Goal: Complete application form: Complete application form

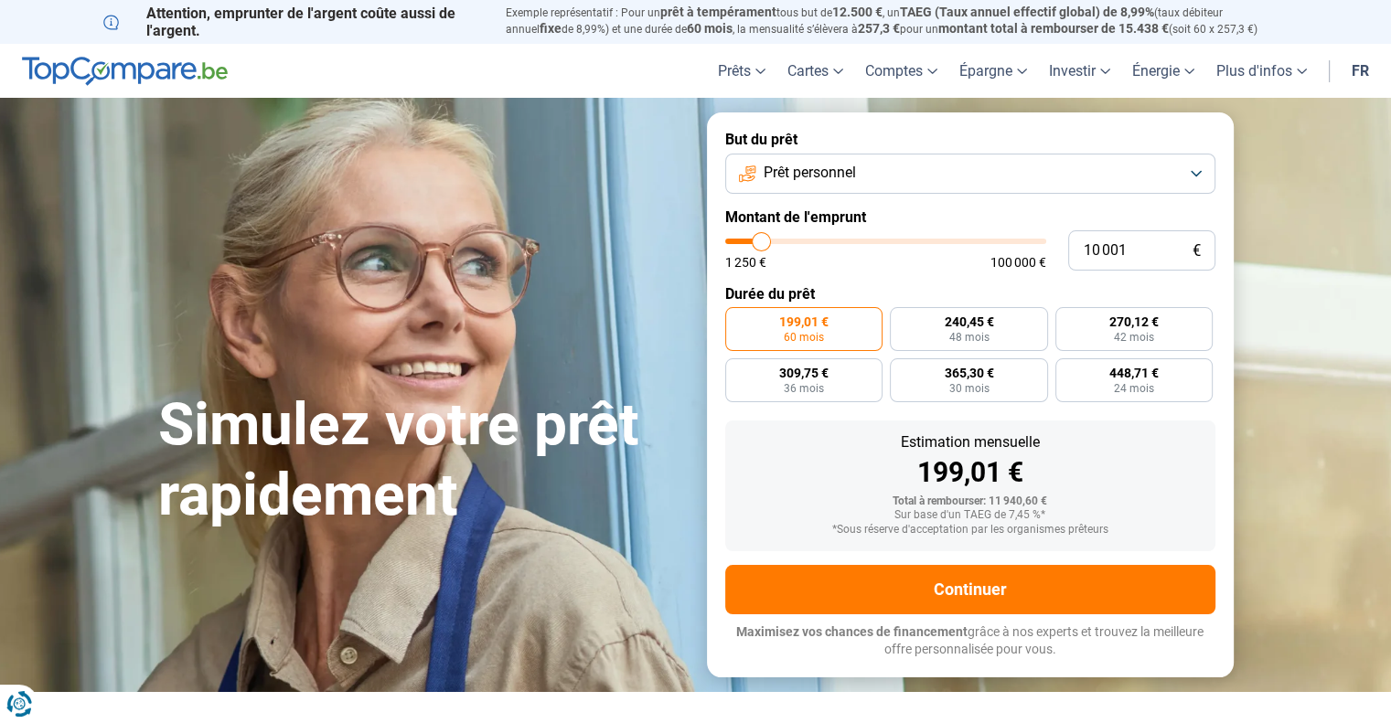
type input "12 500"
type input "12500"
type input "12 750"
type input "12750"
type input "13 000"
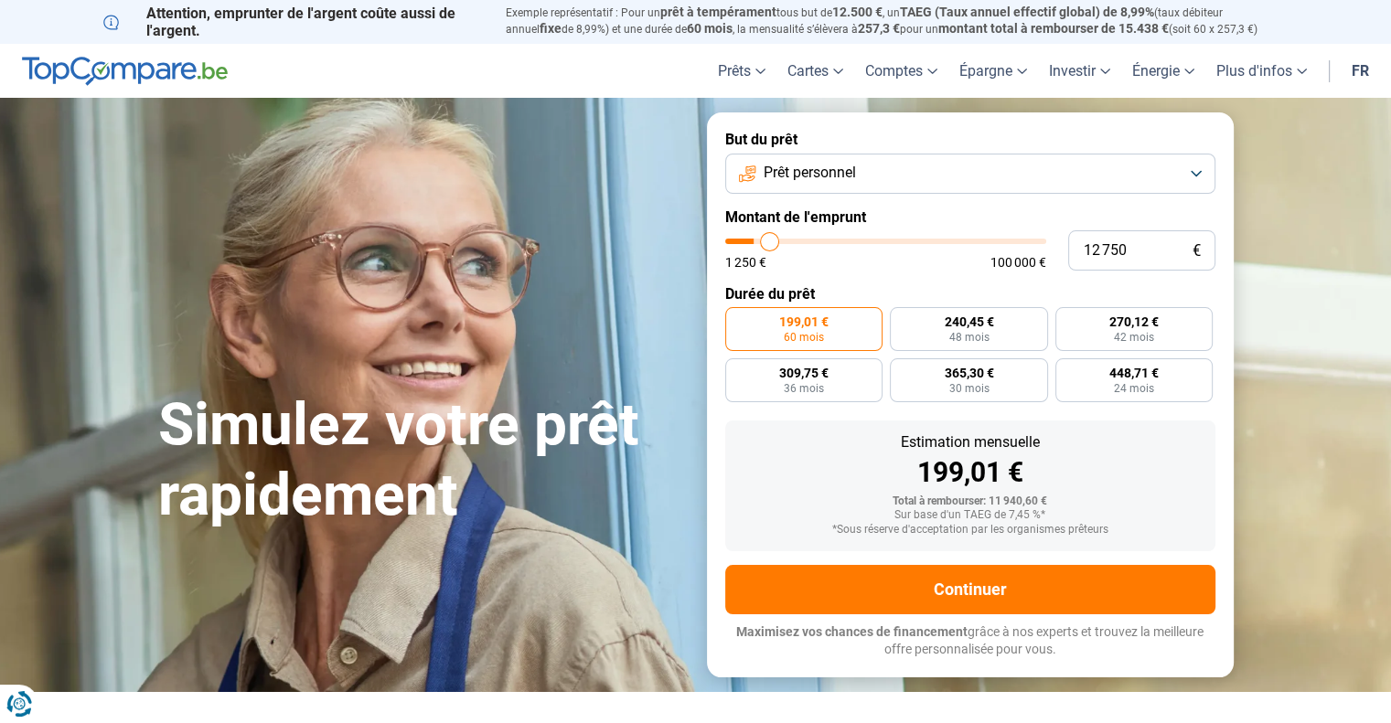
type input "13000"
type input "13 250"
type input "13250"
type input "13 500"
type input "13500"
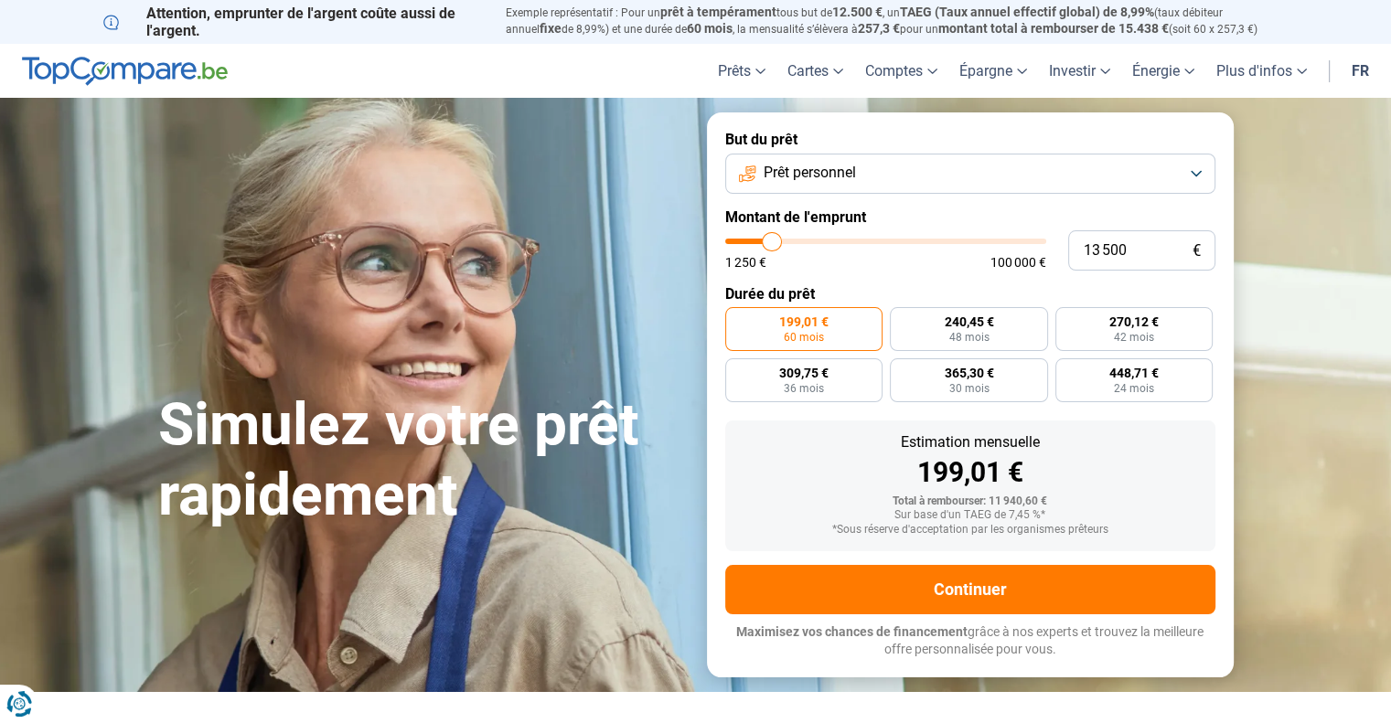
type input "14 500"
type input "14500"
type input "15 000"
type input "15000"
type input "15 250"
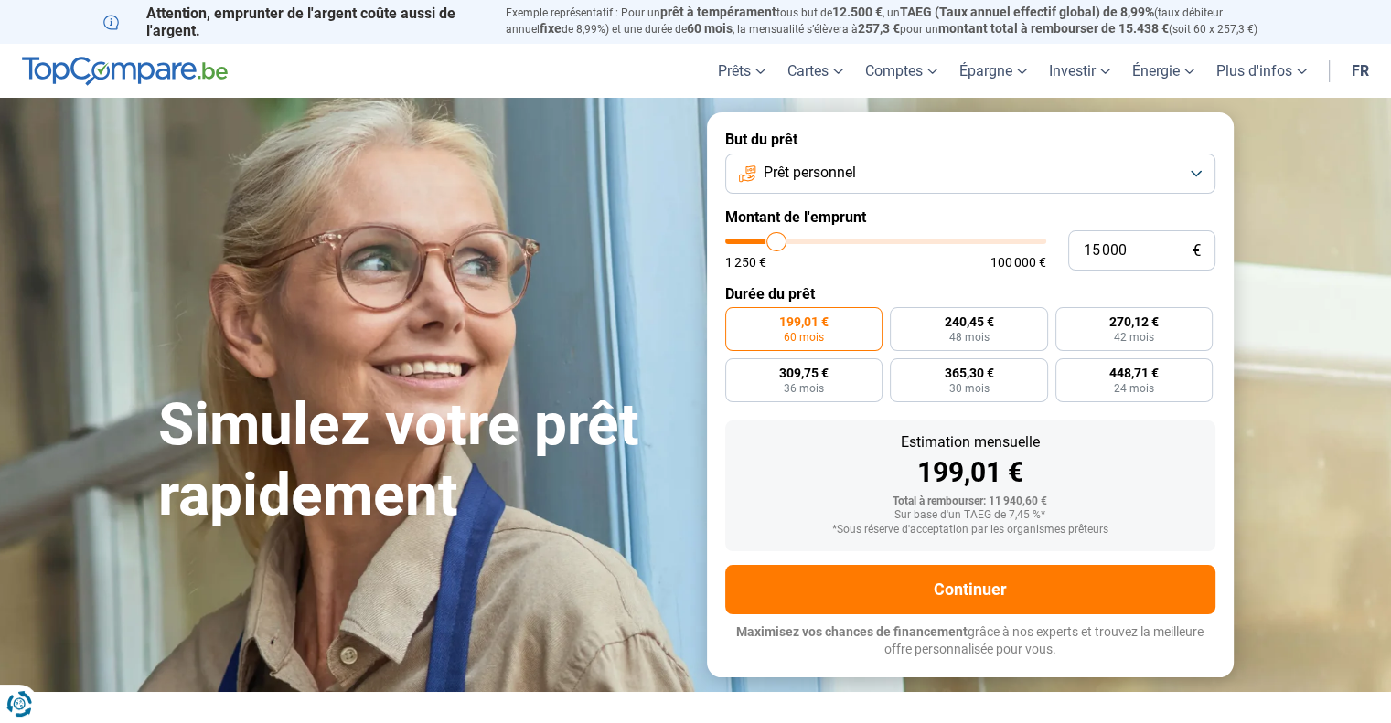
type input "15250"
type input "16 000"
type input "16000"
type input "16 500"
type input "16500"
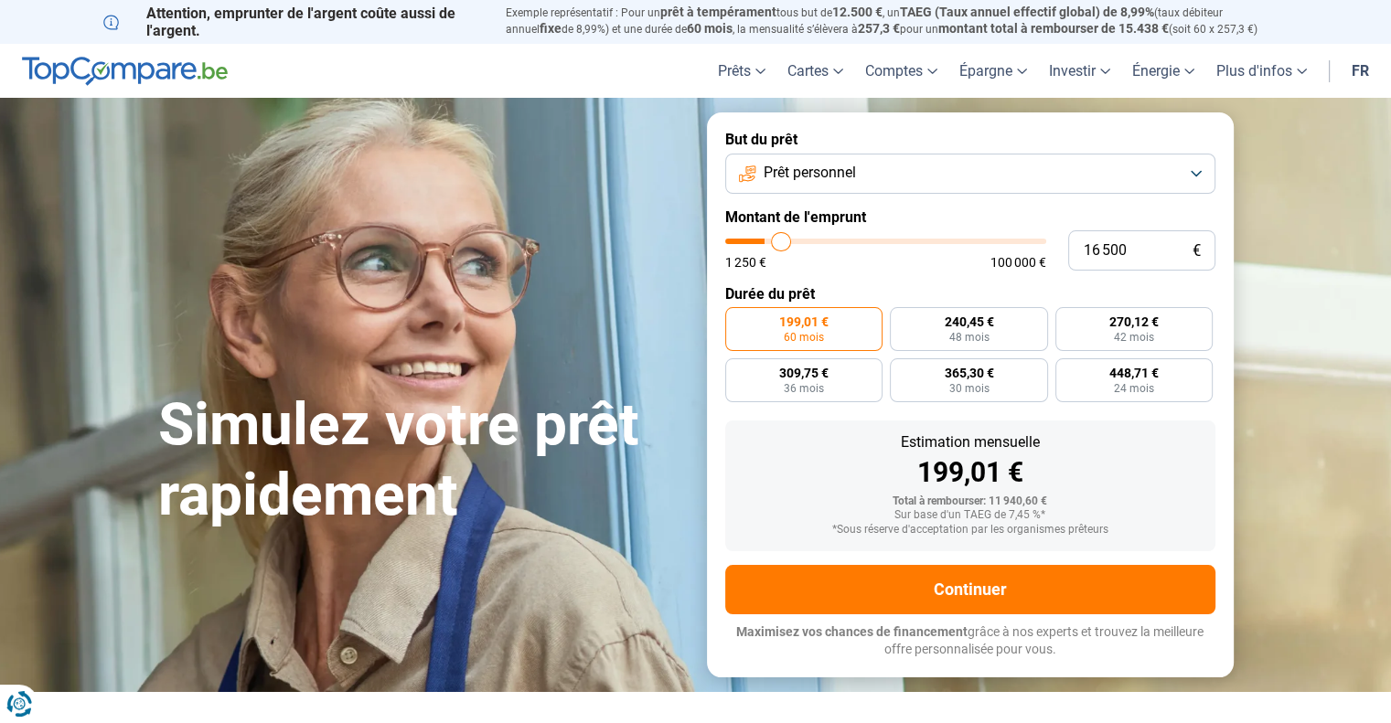
type input "16 750"
type input "16750"
type input "17 250"
type input "17250"
type input "17 750"
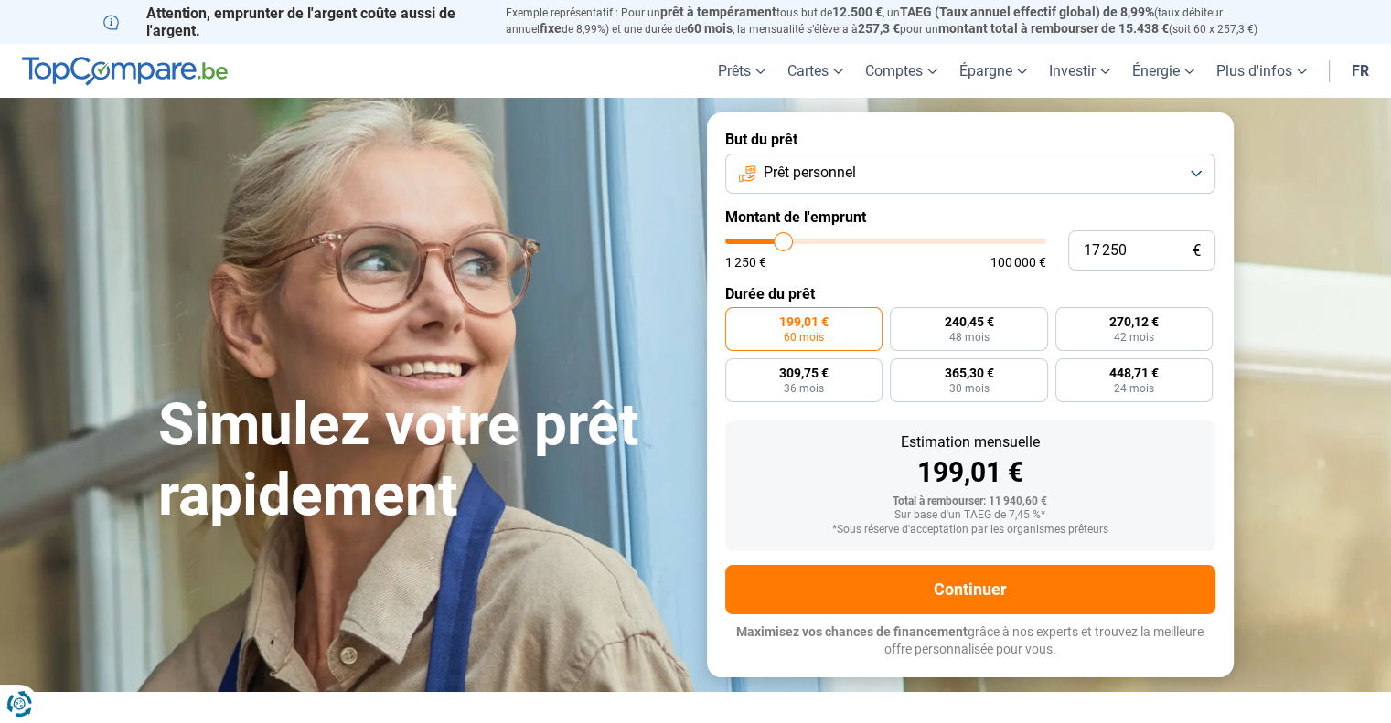
type input "17750"
type input "17 250"
type input "17250"
type input "15 000"
type input "15000"
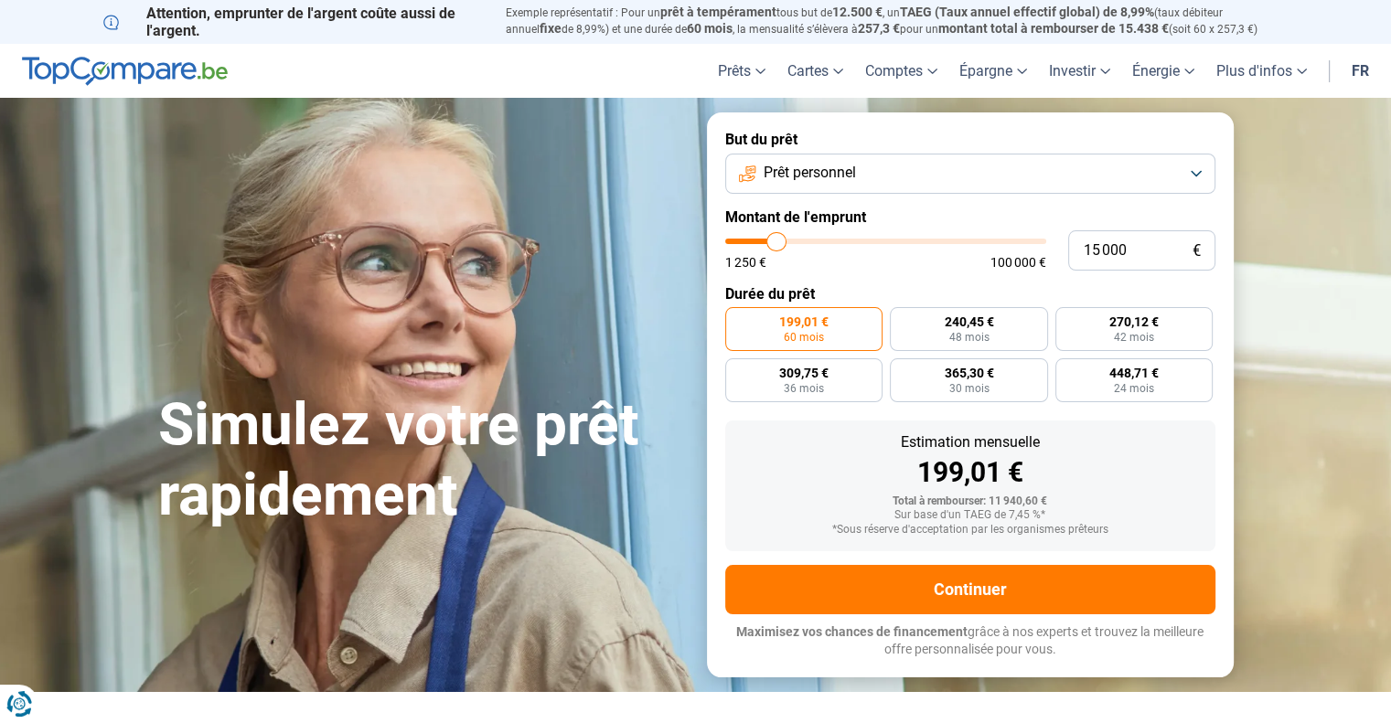
type input "12 500"
type input "12500"
type input "11 000"
type input "11000"
type input "9 000"
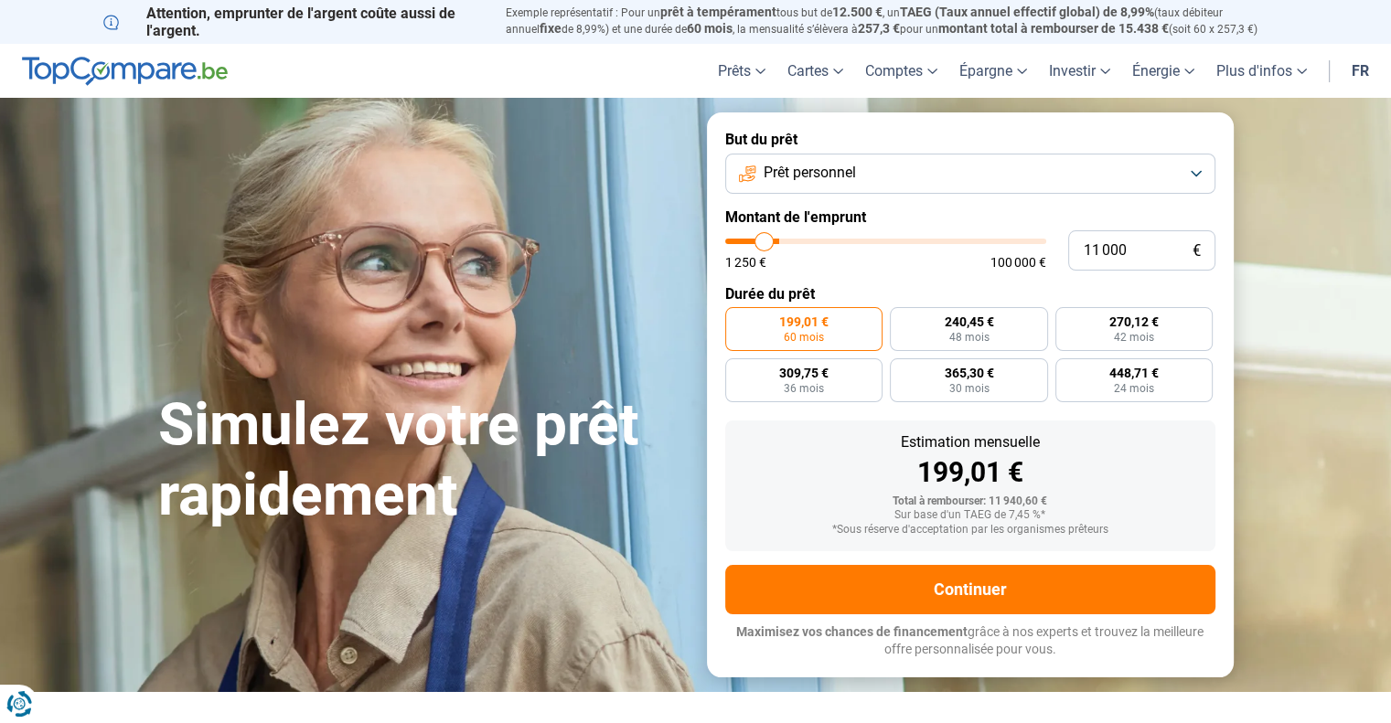
type input "9000"
type input "6 000"
type input "6000"
type input "4 250"
type input "4250"
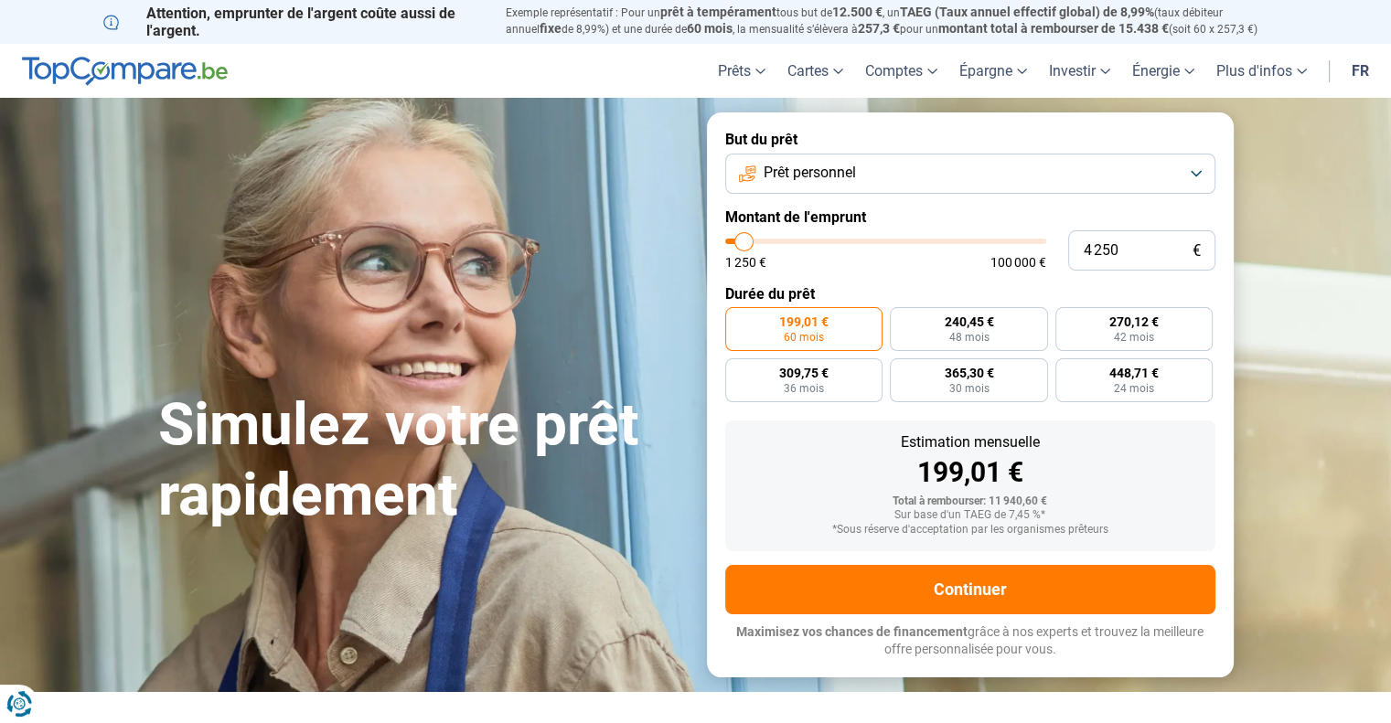
type input "4 000"
type input "4000"
type input "2 500"
type input "2500"
type input "1 250"
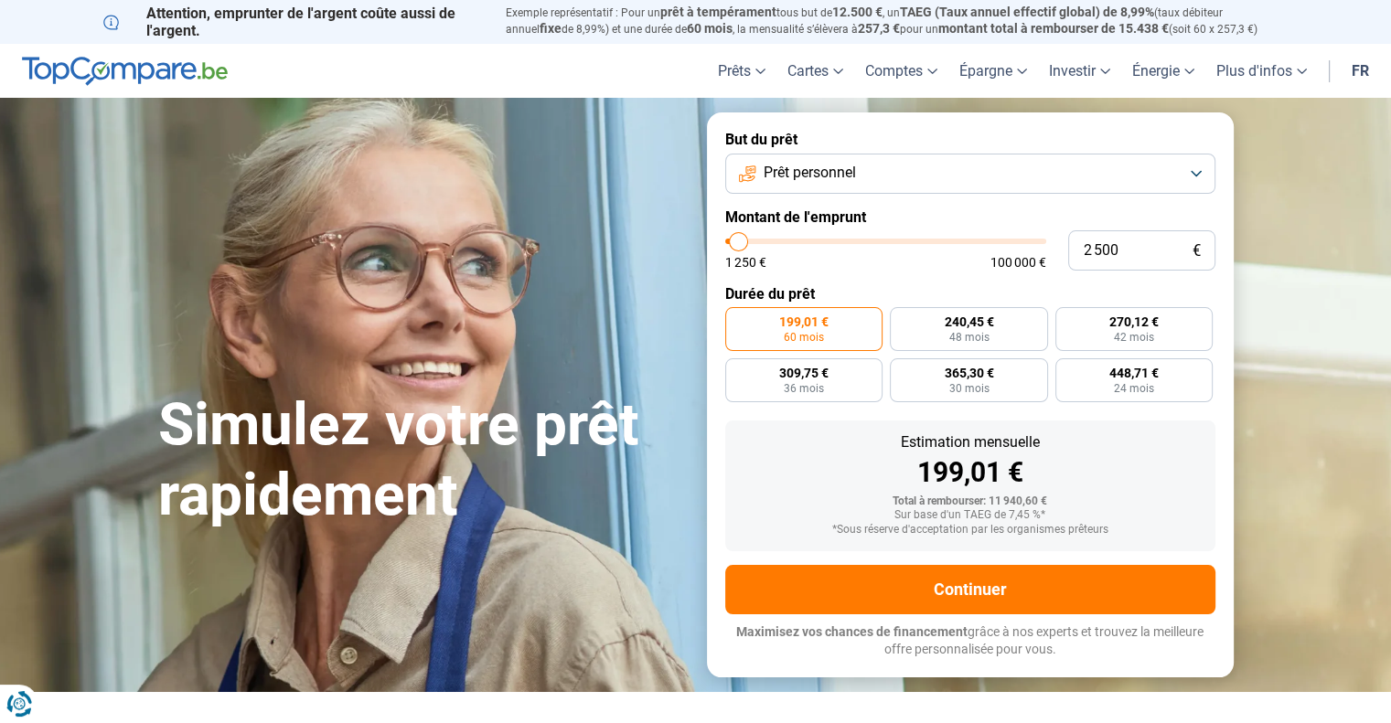
type input "1250"
type input "2 000"
type input "2000"
type input "2 500"
type input "2500"
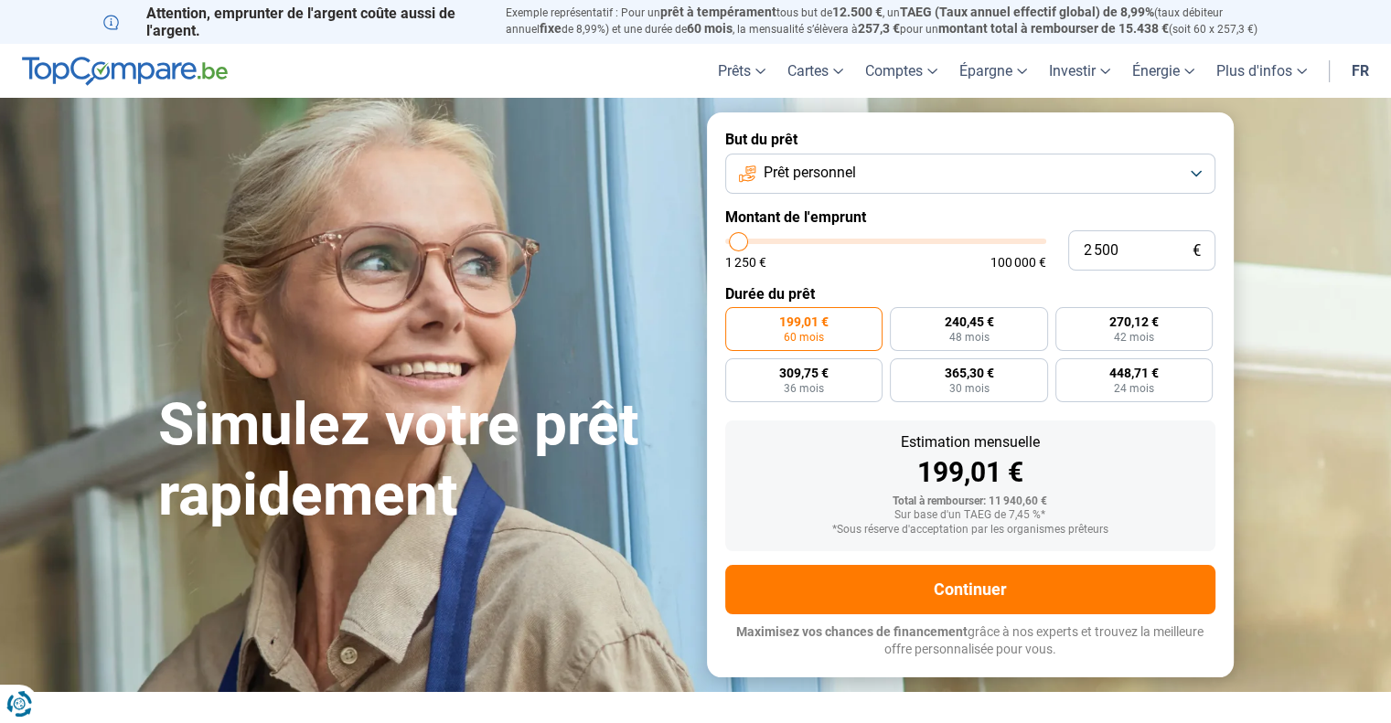
type input "2 750"
type input "2750"
type input "3 500"
type input "3500"
type input "4 250"
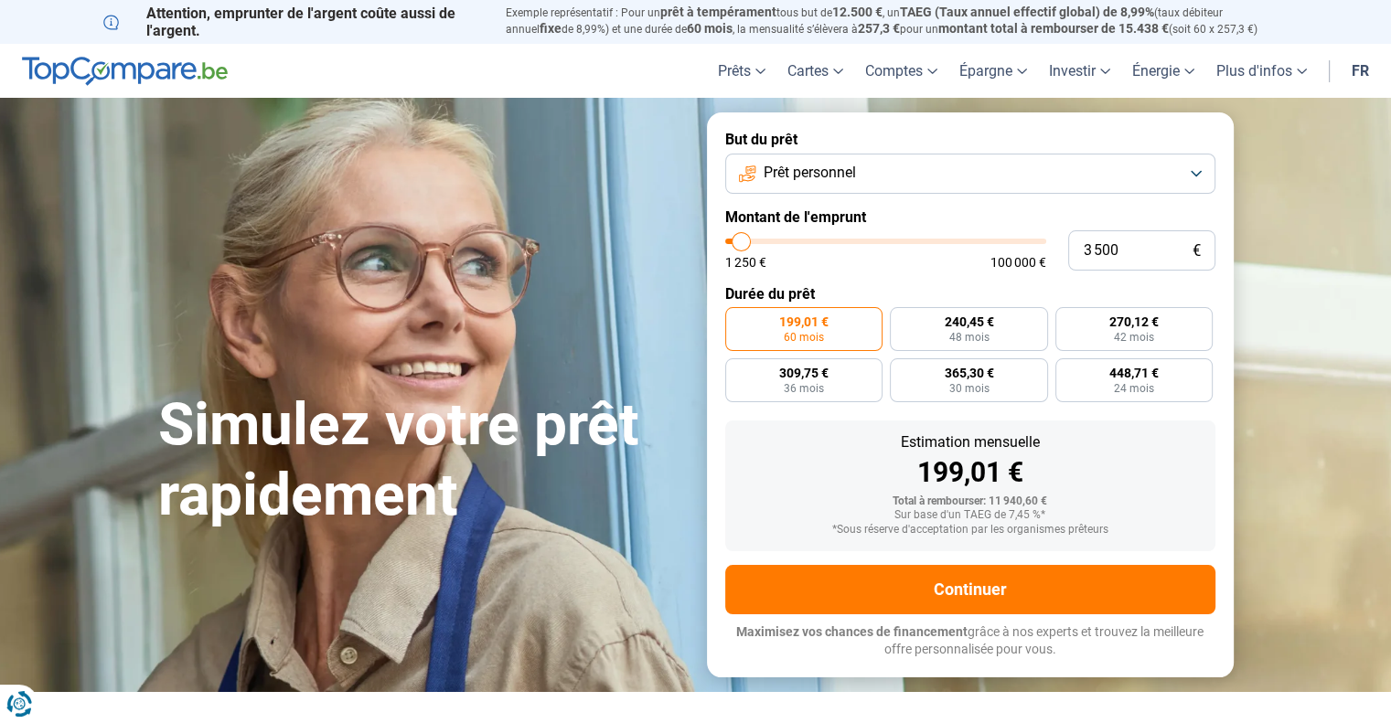
type input "4250"
type input "4 500"
type input "4500"
type input "4 750"
type input "4750"
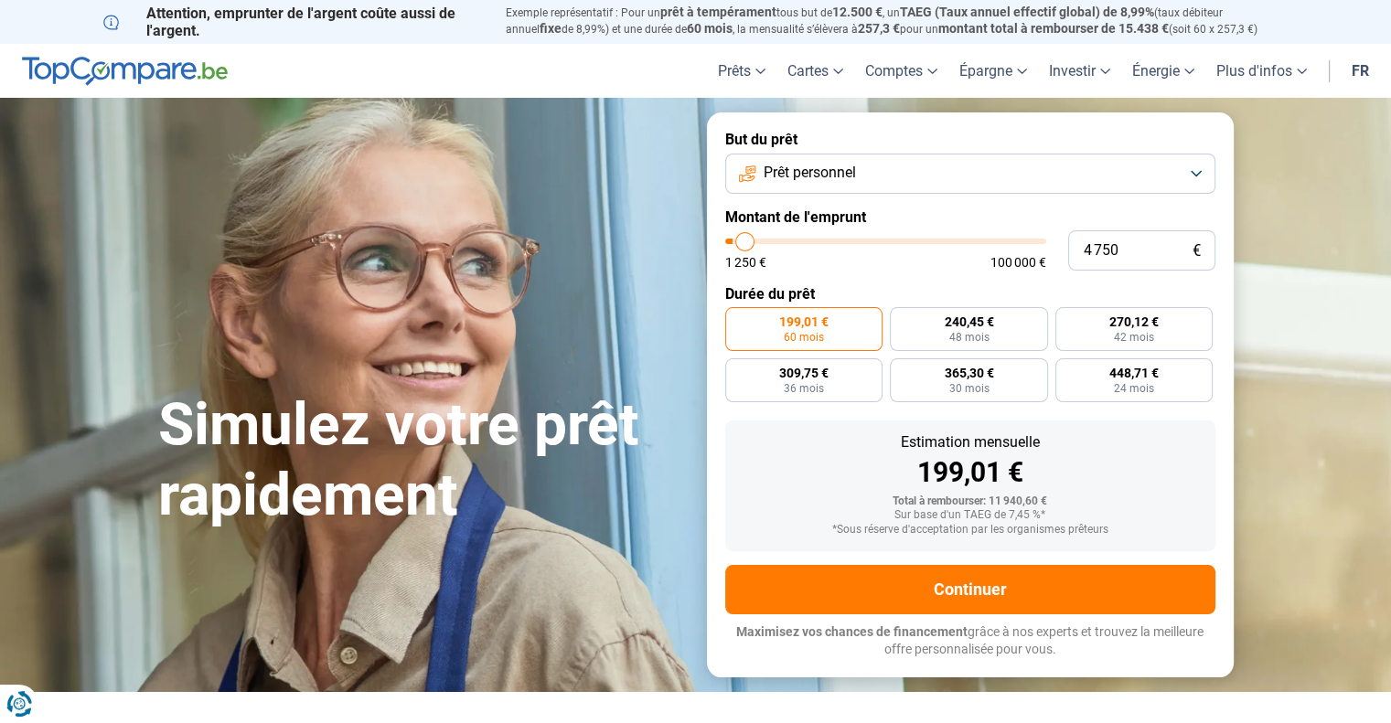
type input "5 000"
type input "5000"
type input "5 500"
drag, startPoint x: 761, startPoint y: 240, endPoint x: 747, endPoint y: 247, distance: 15.1
type input "5500"
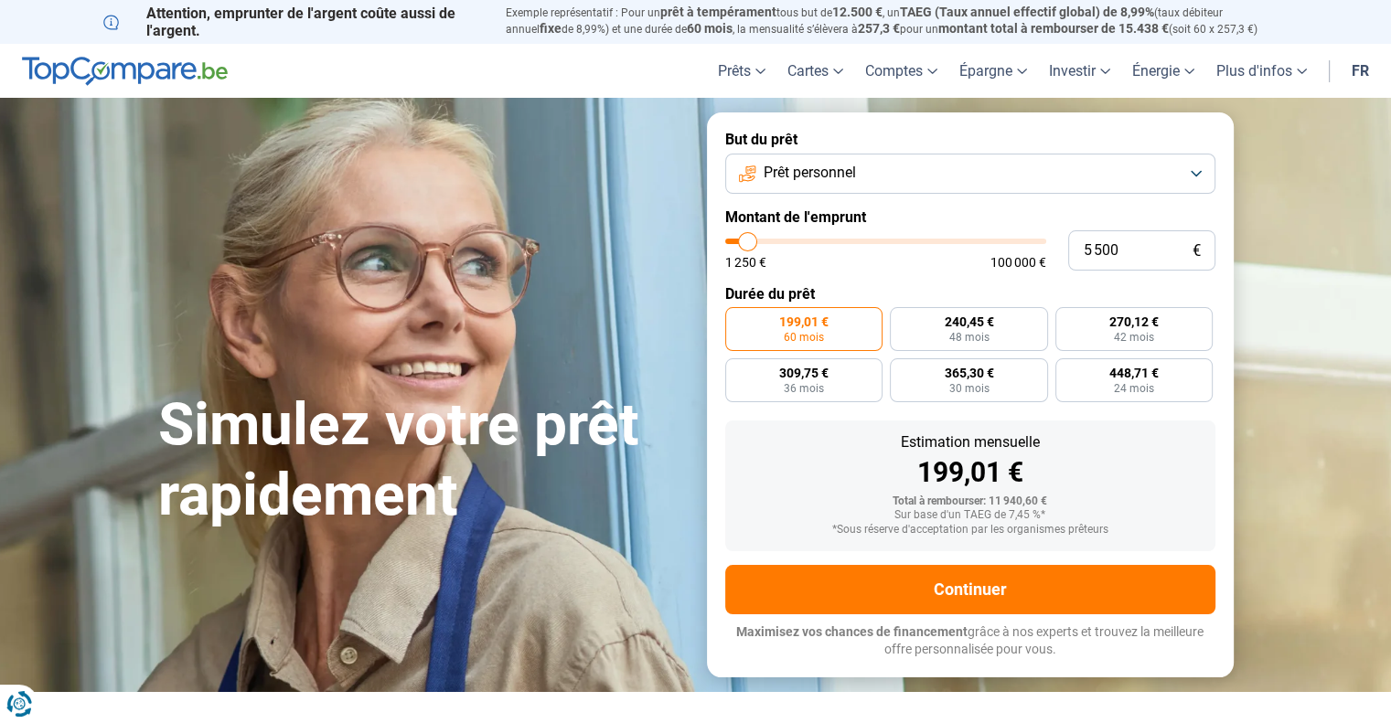
click at [747, 244] on input "range" at bounding box center [885, 241] width 321 height 5
radio input "true"
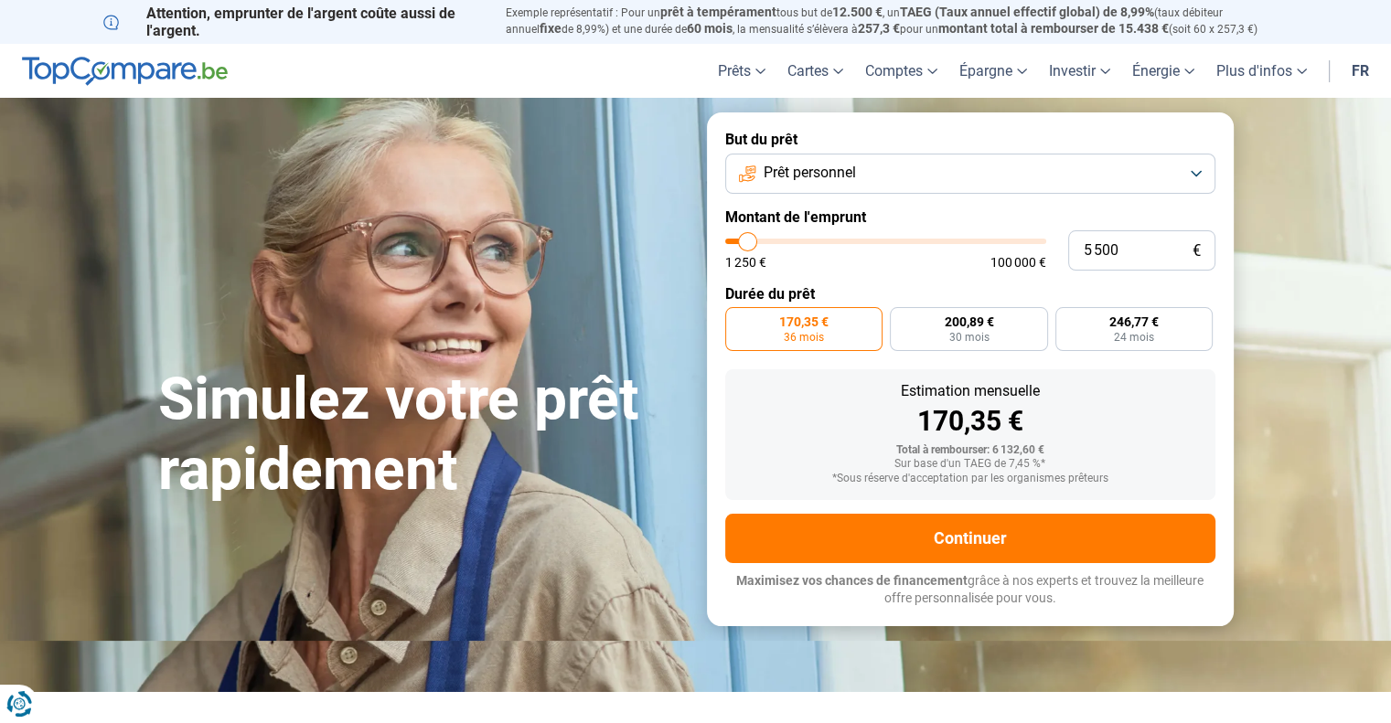
click at [1163, 422] on div "170,35 €" at bounding box center [970, 421] width 461 height 27
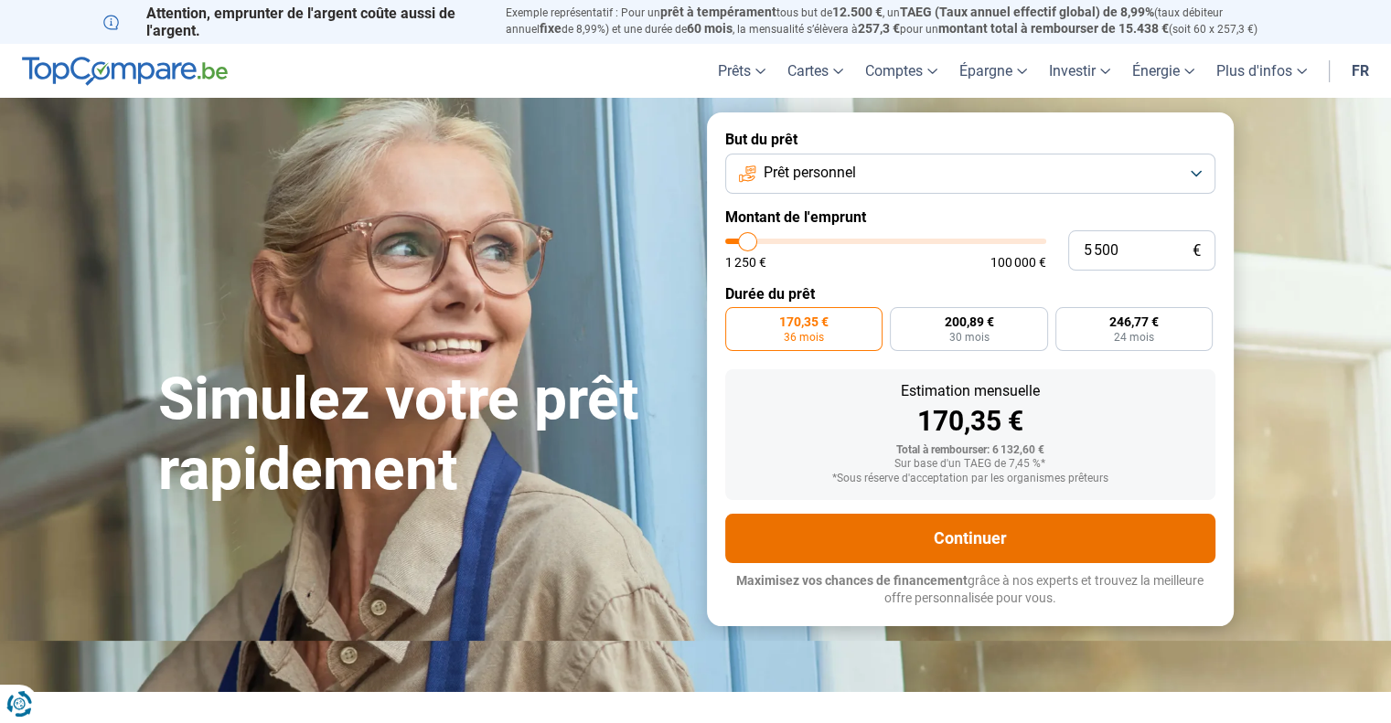
click at [980, 542] on button "Continuer" at bounding box center [970, 538] width 490 height 49
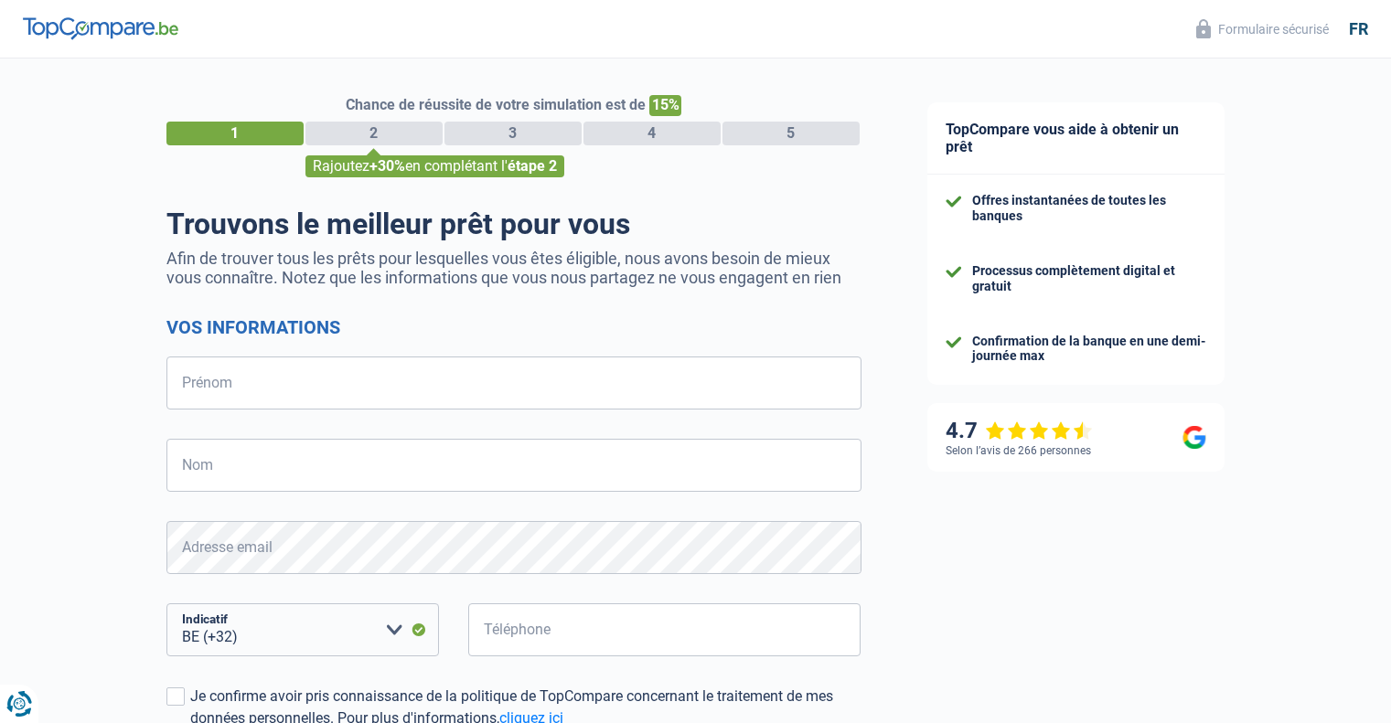
select select "32"
click at [343, 376] on input "Prénom" at bounding box center [513, 383] width 695 height 53
type input "[PERSON_NAME]"
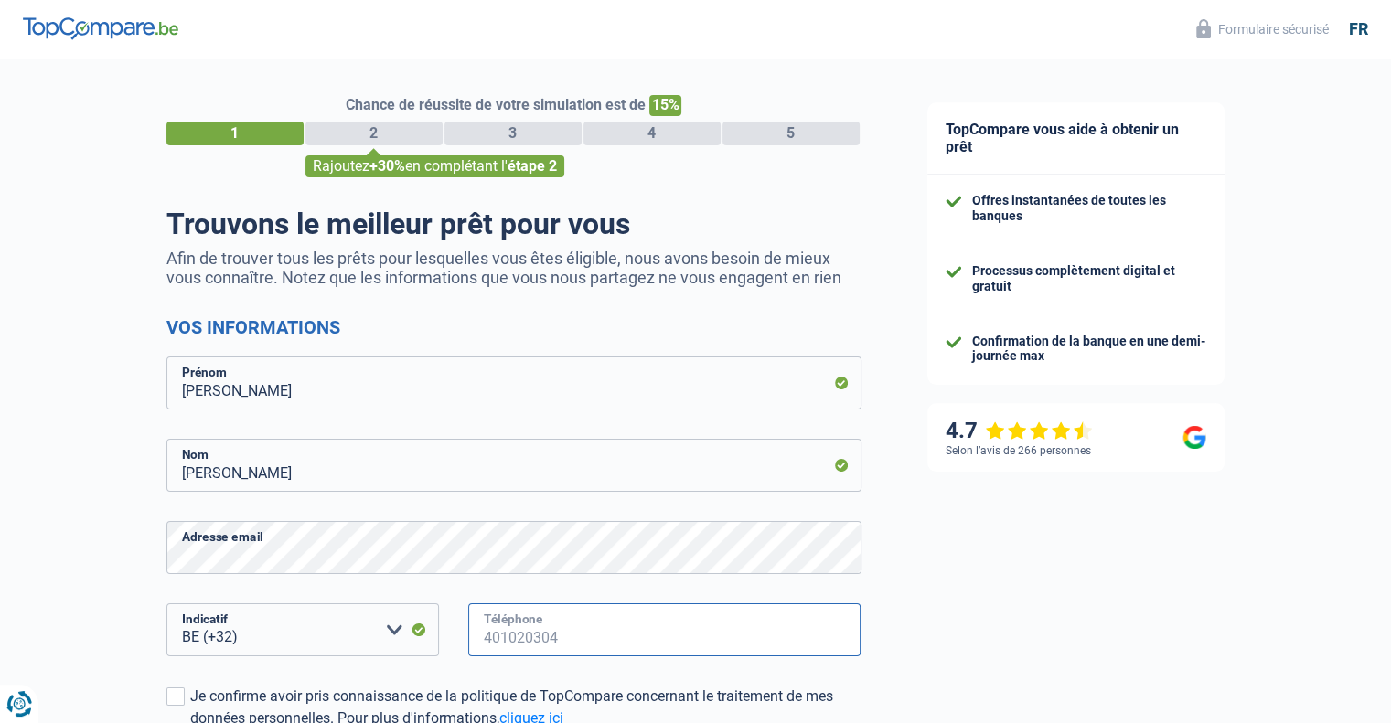
click at [709, 646] on input "Téléphone" at bounding box center [664, 629] width 393 height 53
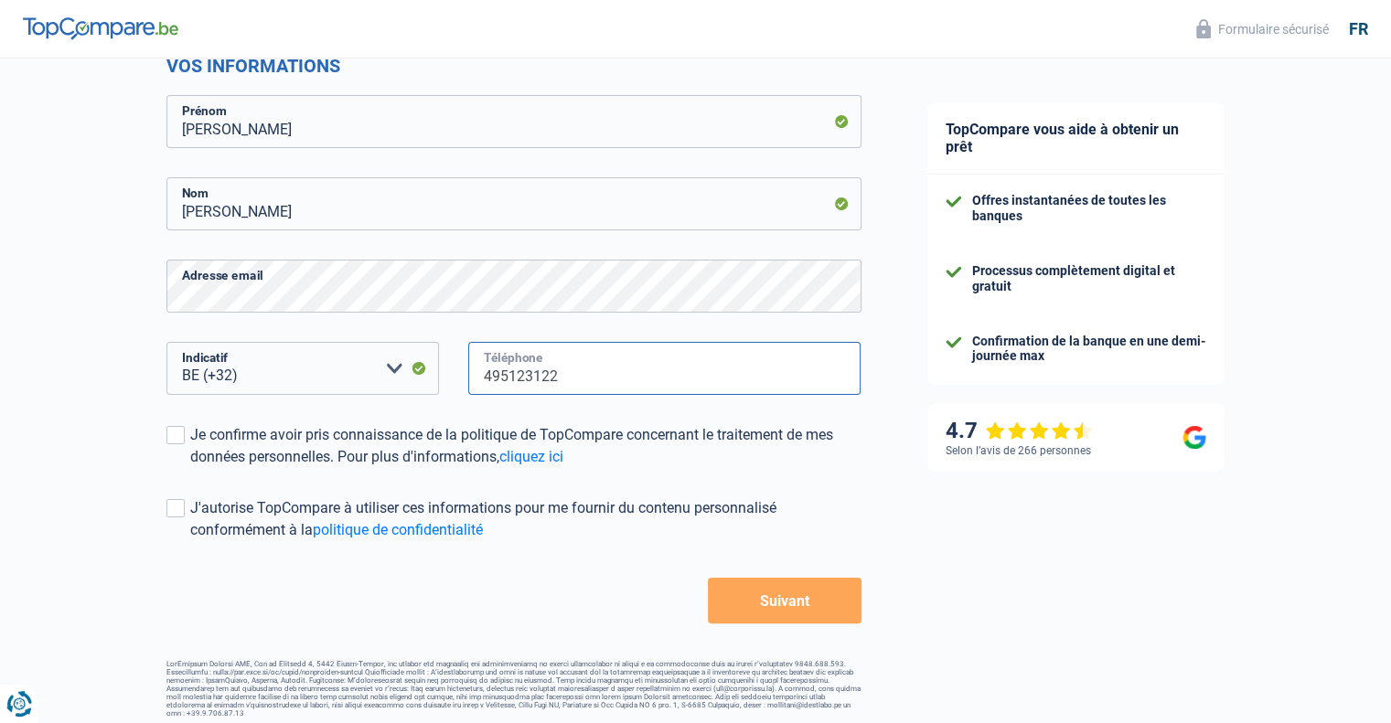
scroll to position [271, 0]
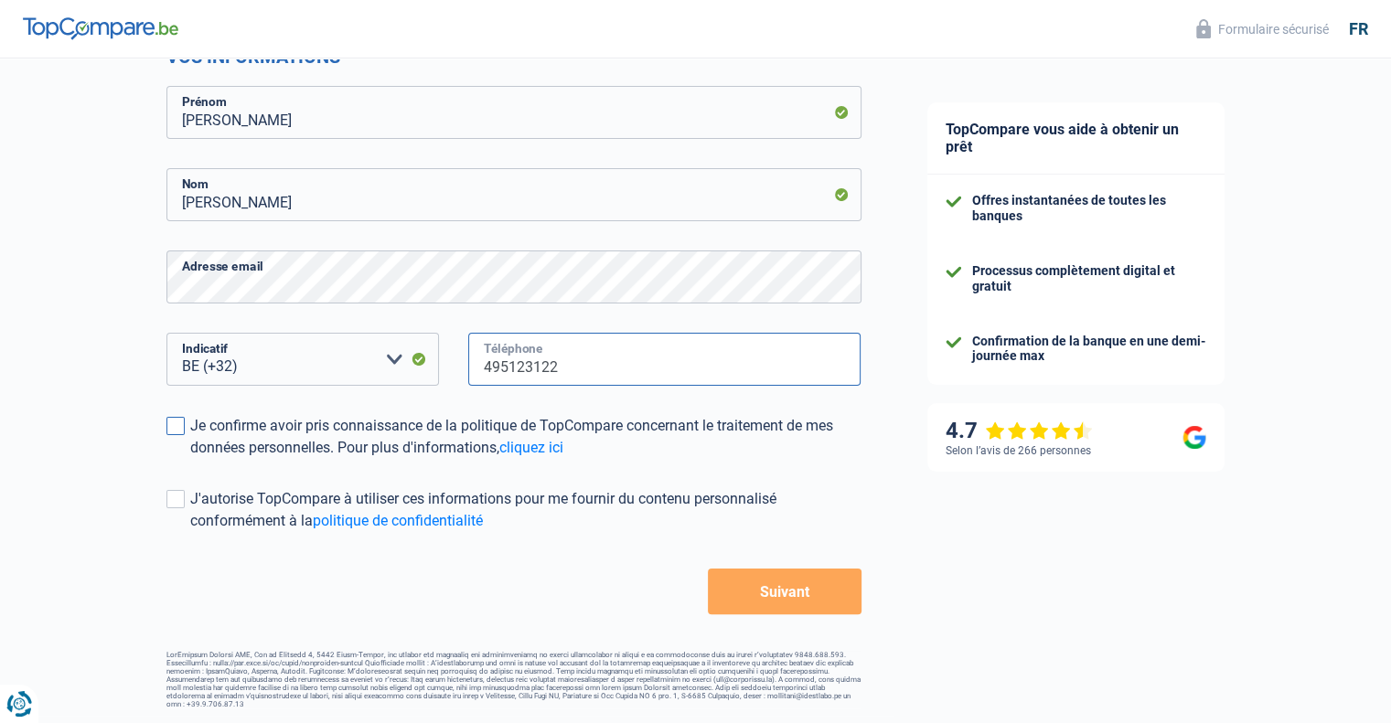
type input "495123122"
click at [185, 429] on label "Je confirme avoir pris connaissance de la politique de TopCompare concernant le…" at bounding box center [513, 437] width 695 height 44
click at [190, 459] on input "Je confirme avoir pris connaissance de la politique de TopCompare concernant le…" at bounding box center [190, 459] width 0 height 0
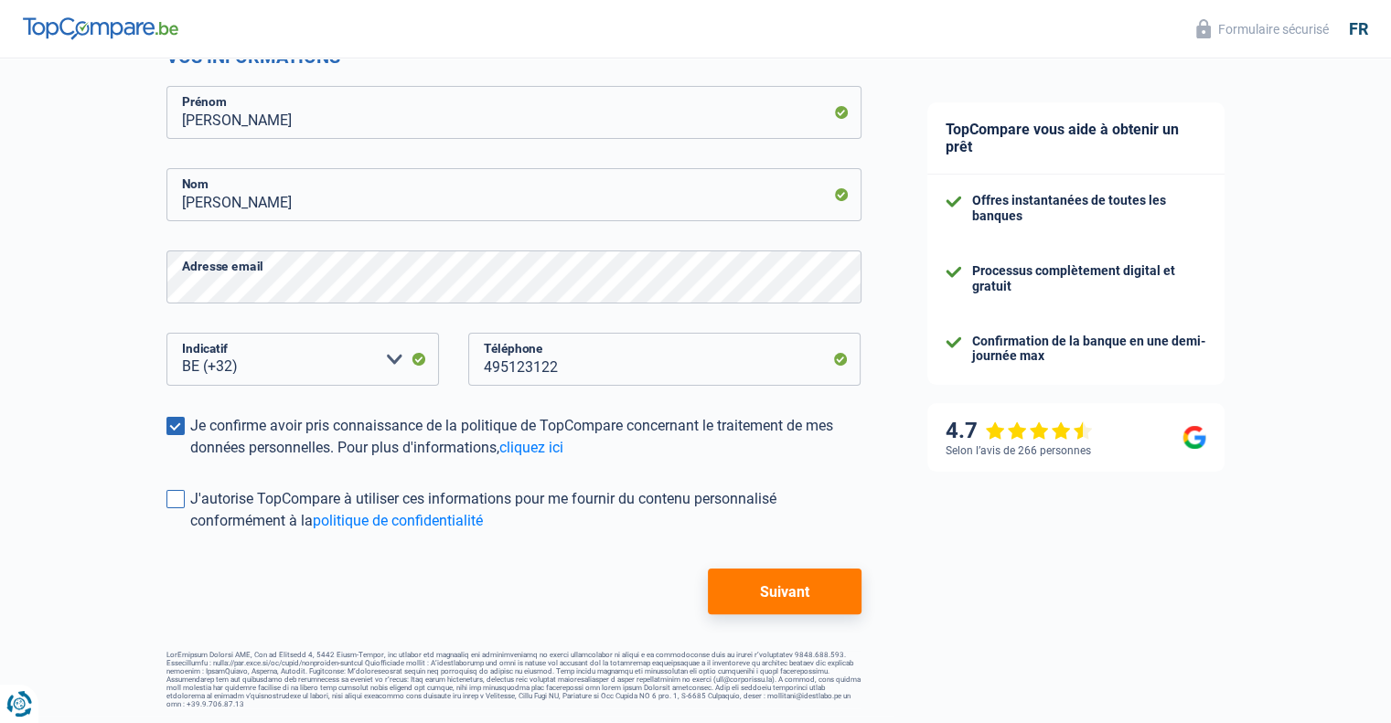
drag, startPoint x: 183, startPoint y: 500, endPoint x: 201, endPoint y: 506, distance: 19.1
click at [183, 499] on span at bounding box center [175, 499] width 18 height 18
click at [190, 532] on input "J'autorise TopCompare à utiliser ces informations pour me fournir du contenu pe…" at bounding box center [190, 532] width 0 height 0
click at [821, 602] on button "Suivant" at bounding box center [784, 592] width 153 height 46
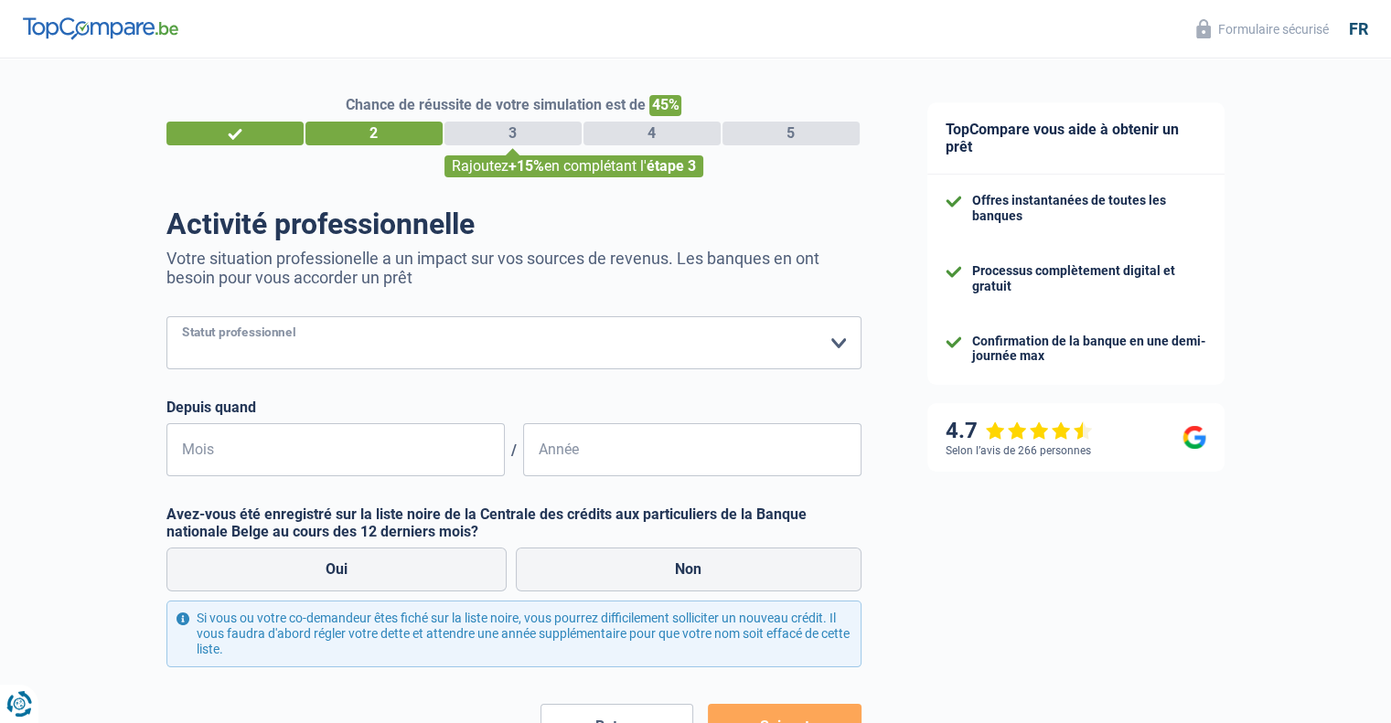
click at [841, 342] on select "Ouvrier Employé privé Employé public Invalide Indépendant Pensionné Chômeur Mut…" at bounding box center [513, 342] width 695 height 53
select select "worker"
click at [166, 317] on select "Ouvrier Employé privé Employé public Invalide Indépendant Pensionné Chômeur Mut…" at bounding box center [513, 342] width 695 height 53
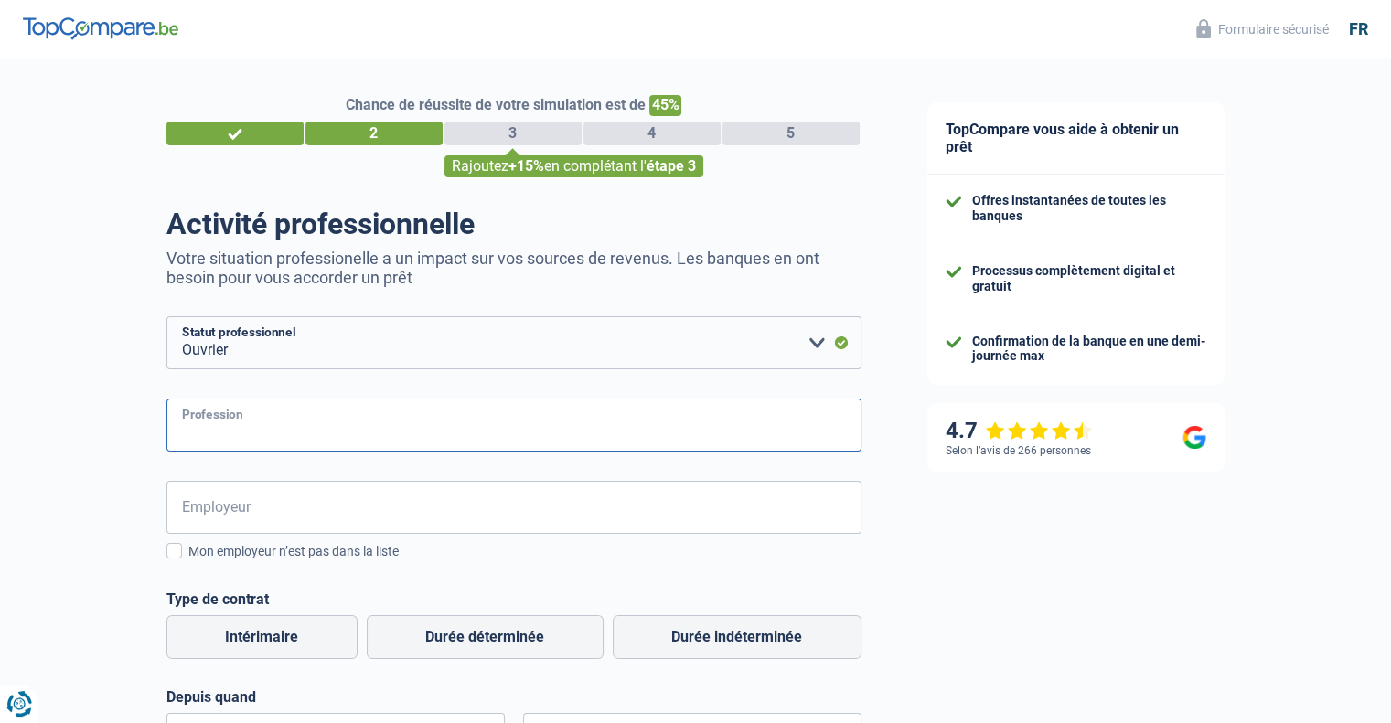
click at [471, 442] on input "Profession" at bounding box center [513, 425] width 695 height 53
type input "aide menagere"
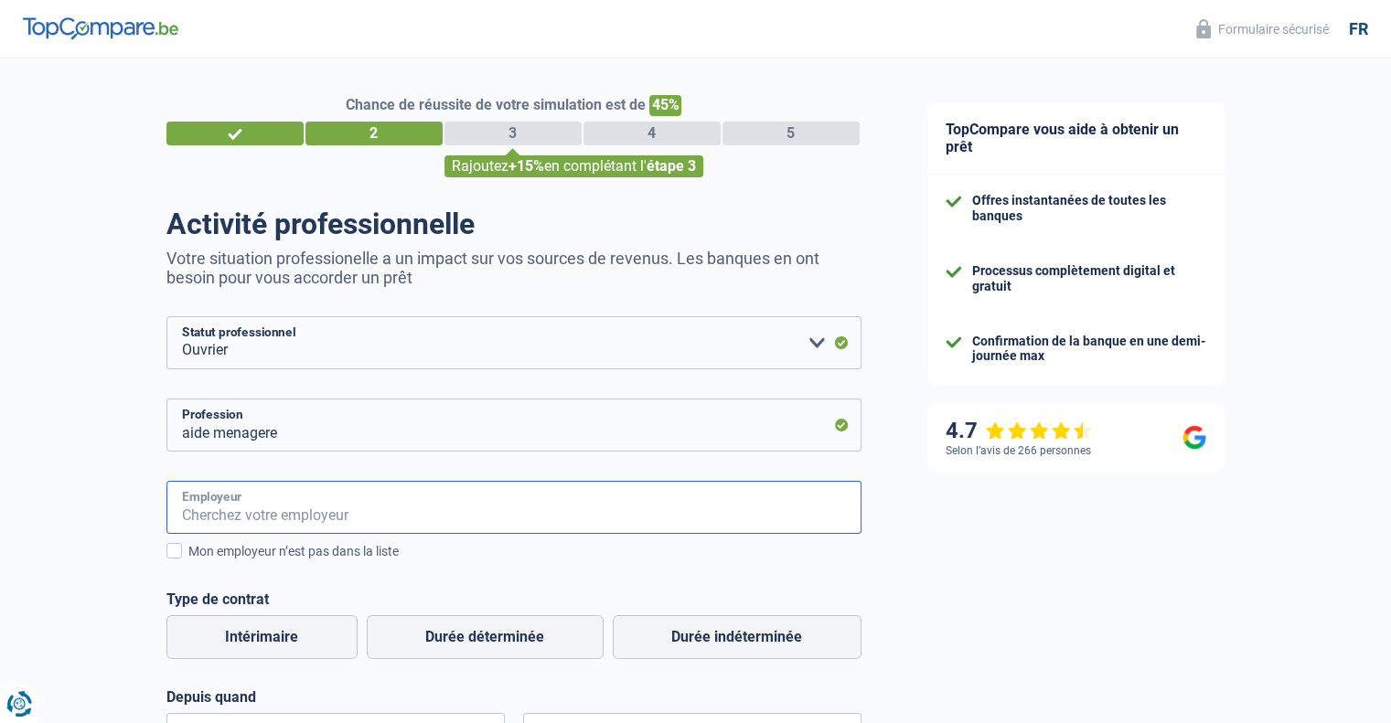
click at [448, 523] on input "Employeur" at bounding box center [513, 507] width 695 height 53
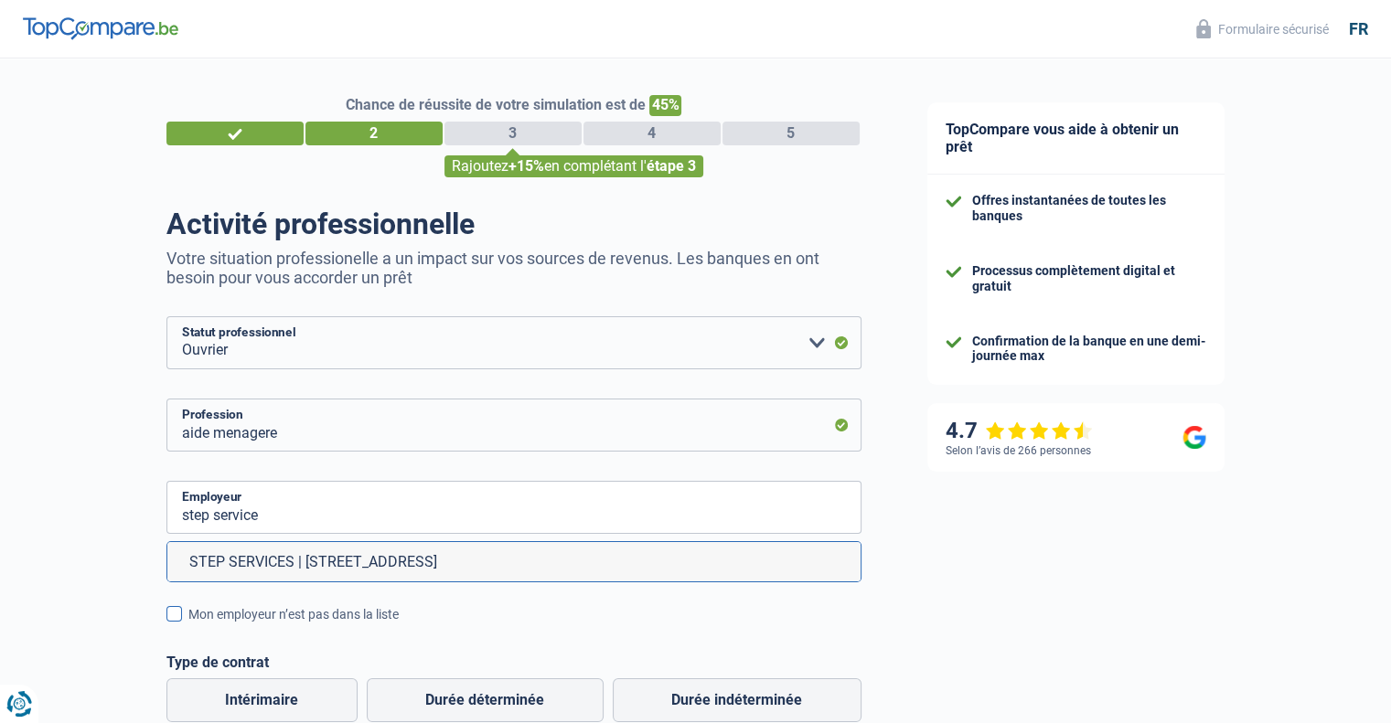
drag, startPoint x: 449, startPoint y: 562, endPoint x: 568, endPoint y: 555, distance: 119.1
click at [450, 562] on li "STEP SERVICES | [STREET_ADDRESS]" at bounding box center [513, 561] width 693 height 39
type input "STEP SERVICES | [STREET_ADDRESS]"
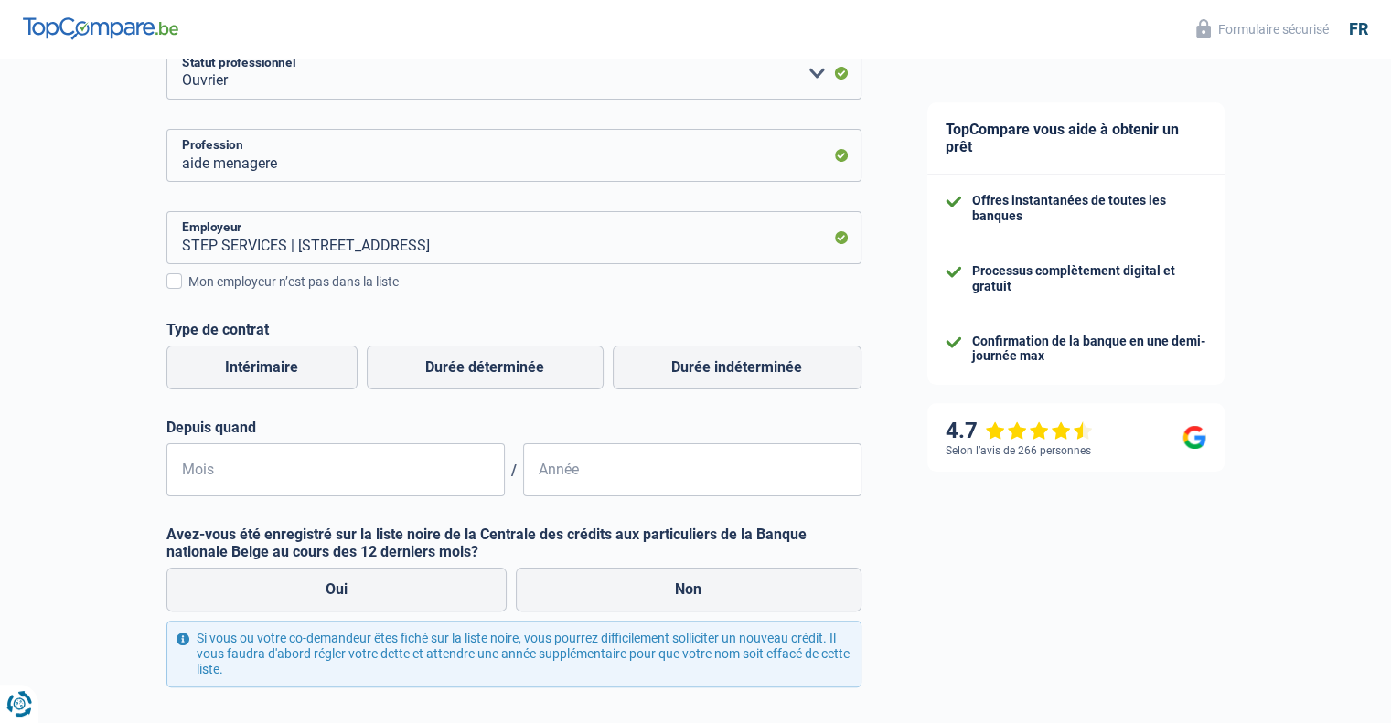
scroll to position [274, 0]
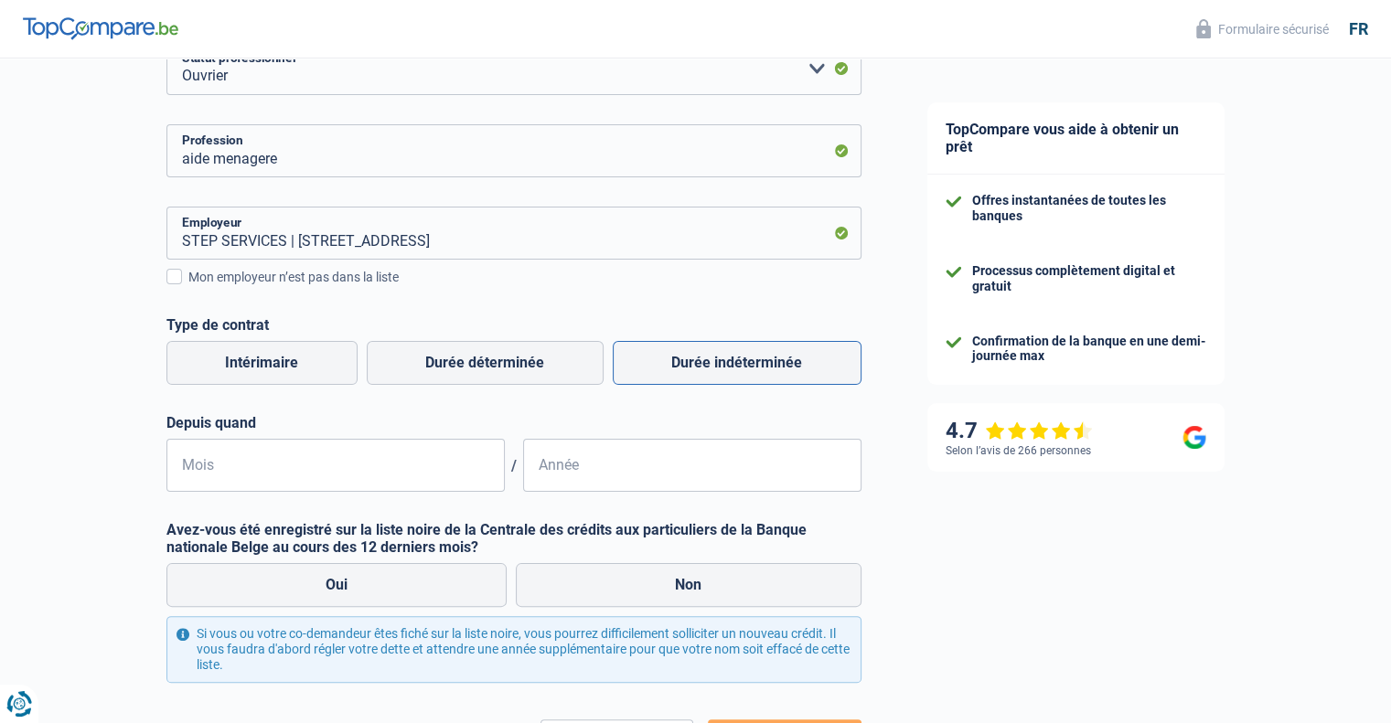
click at [702, 374] on label "Durée indéterminée" at bounding box center [737, 363] width 249 height 44
click at [702, 374] on input "Durée indéterminée" at bounding box center [737, 363] width 249 height 44
radio input "true"
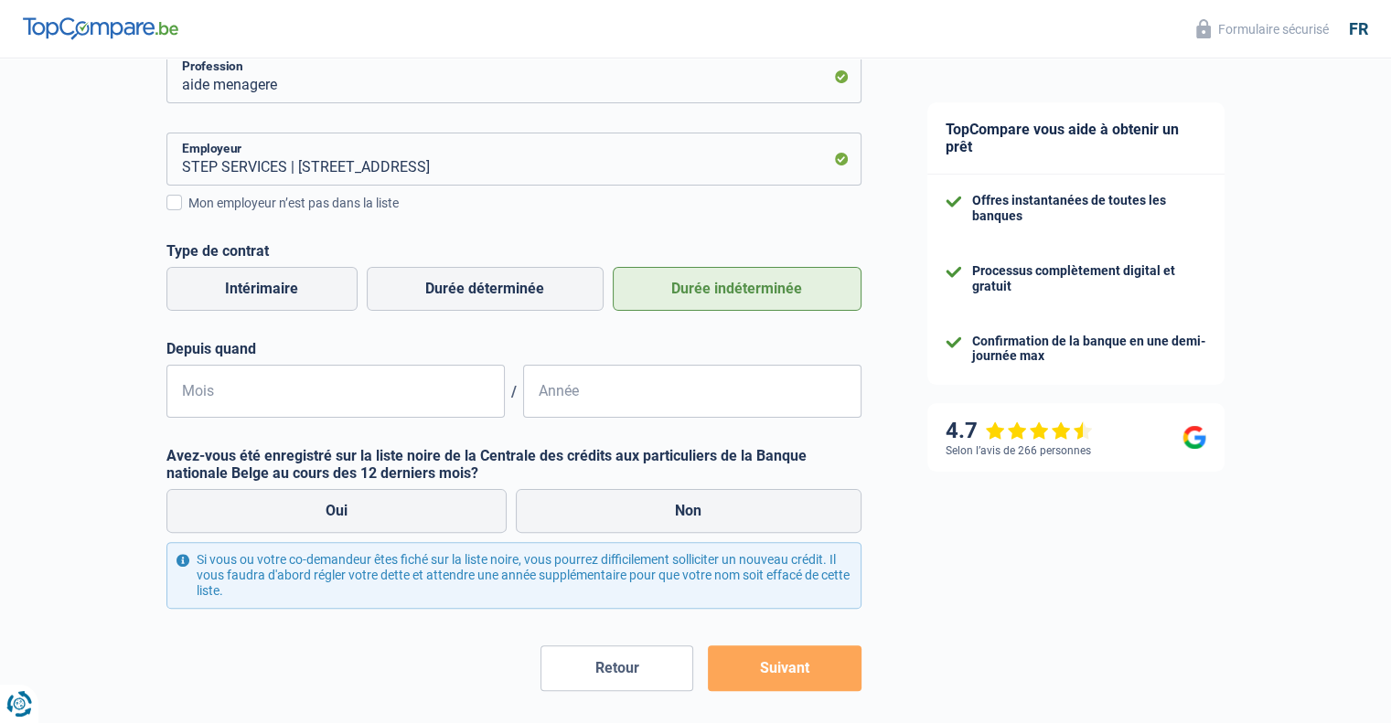
scroll to position [366, 0]
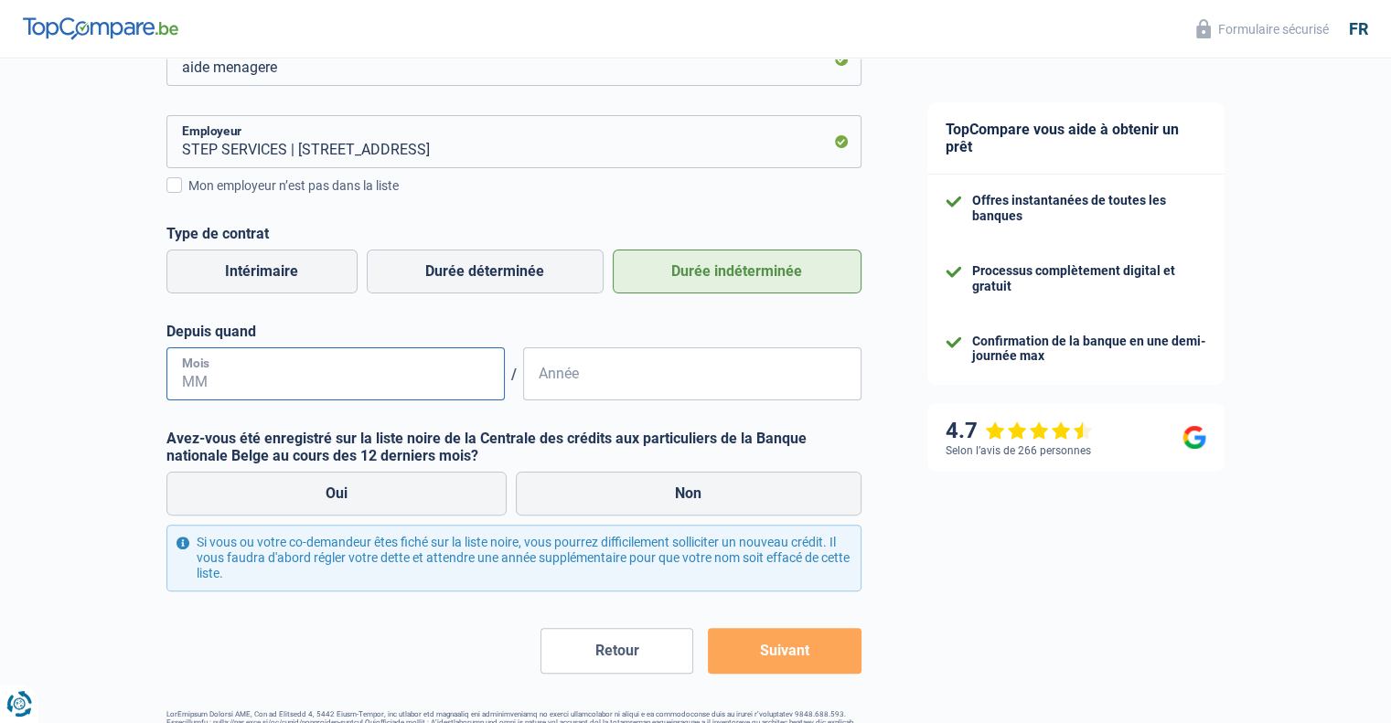
click at [201, 364] on input "Mois" at bounding box center [335, 373] width 338 height 53
type input "05"
type input "2025"
click at [390, 496] on label "Oui" at bounding box center [336, 494] width 341 height 44
click at [390, 496] on input "Oui" at bounding box center [336, 494] width 341 height 44
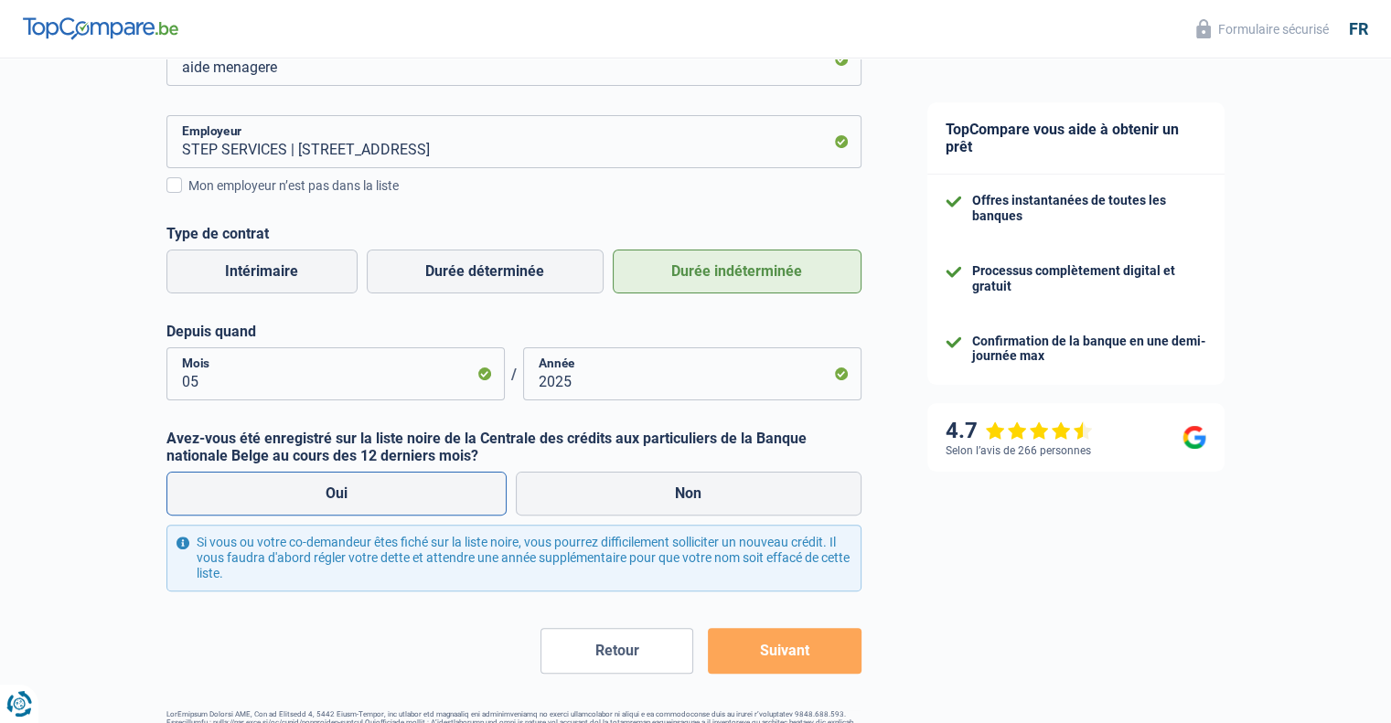
radio input "true"
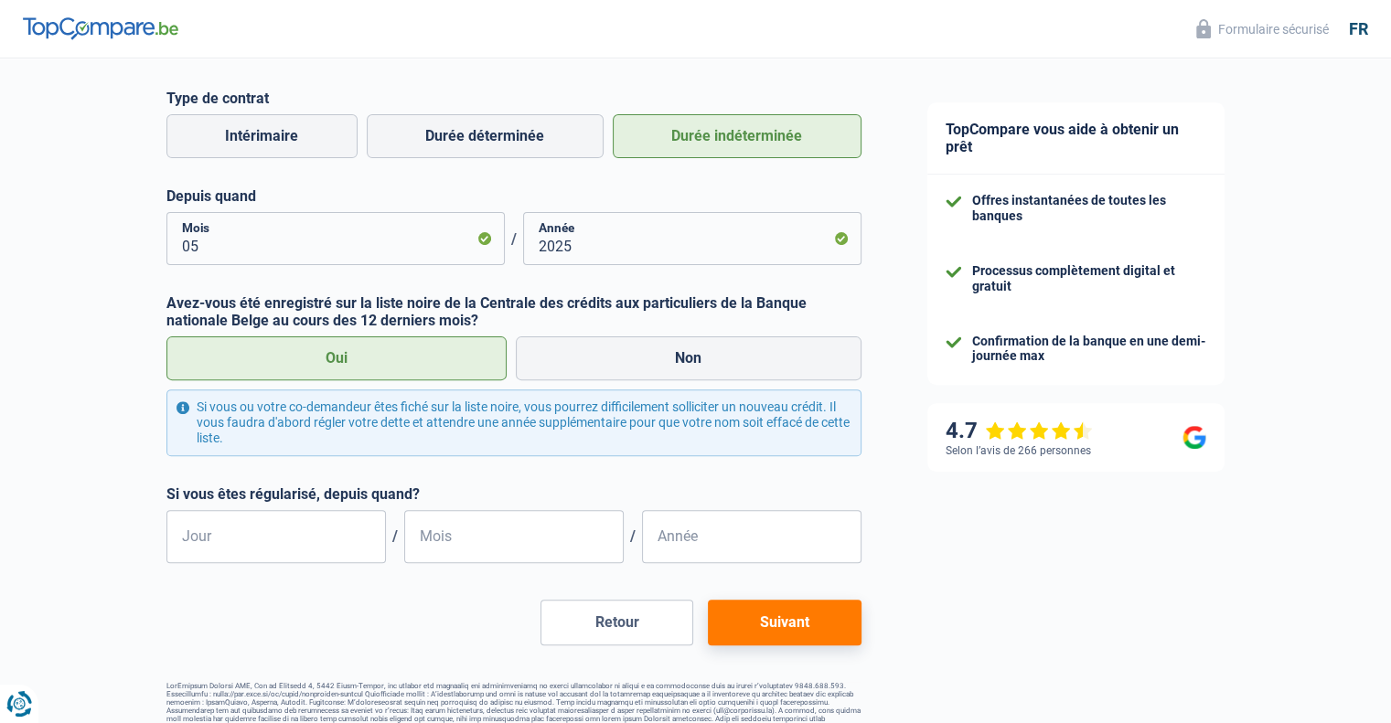
scroll to position [532, 0]
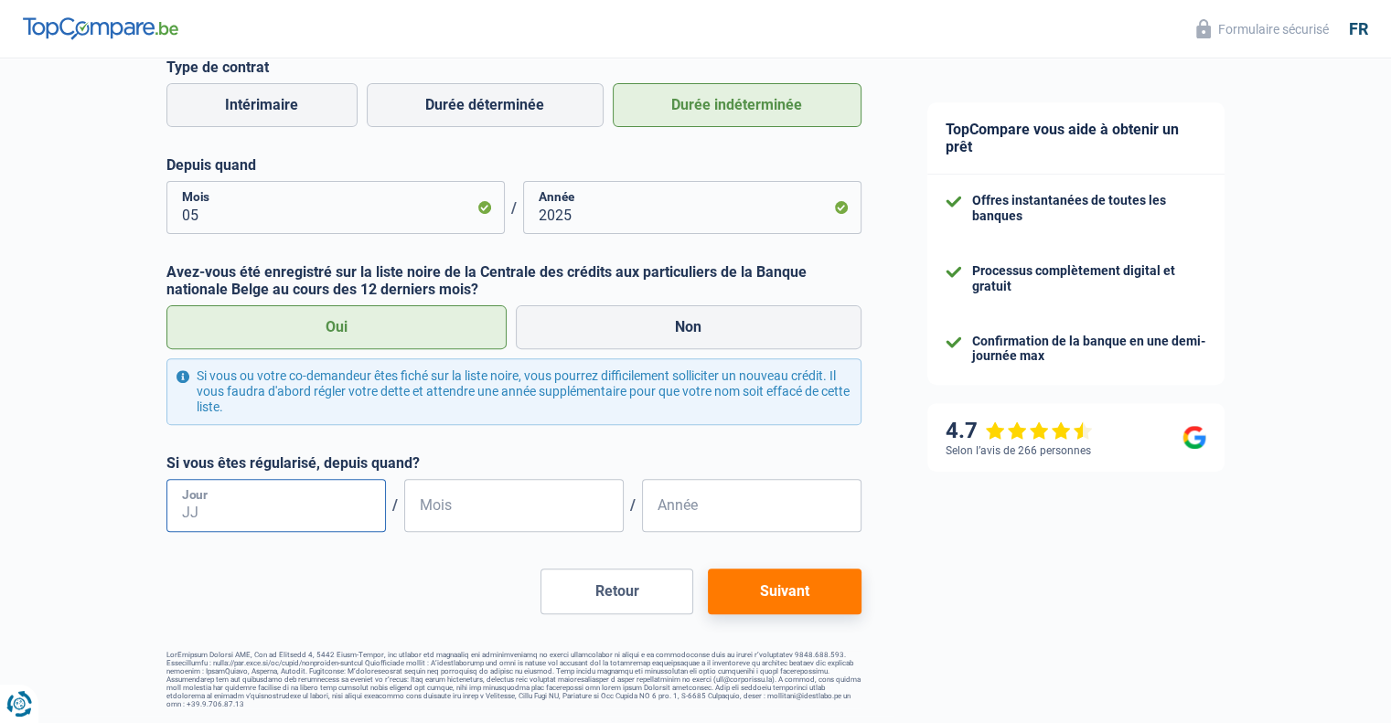
click at [213, 510] on input "Jour" at bounding box center [275, 505] width 219 height 53
type input "15"
type input "06"
type input "2025"
click at [774, 606] on button "Suivant" at bounding box center [784, 592] width 153 height 46
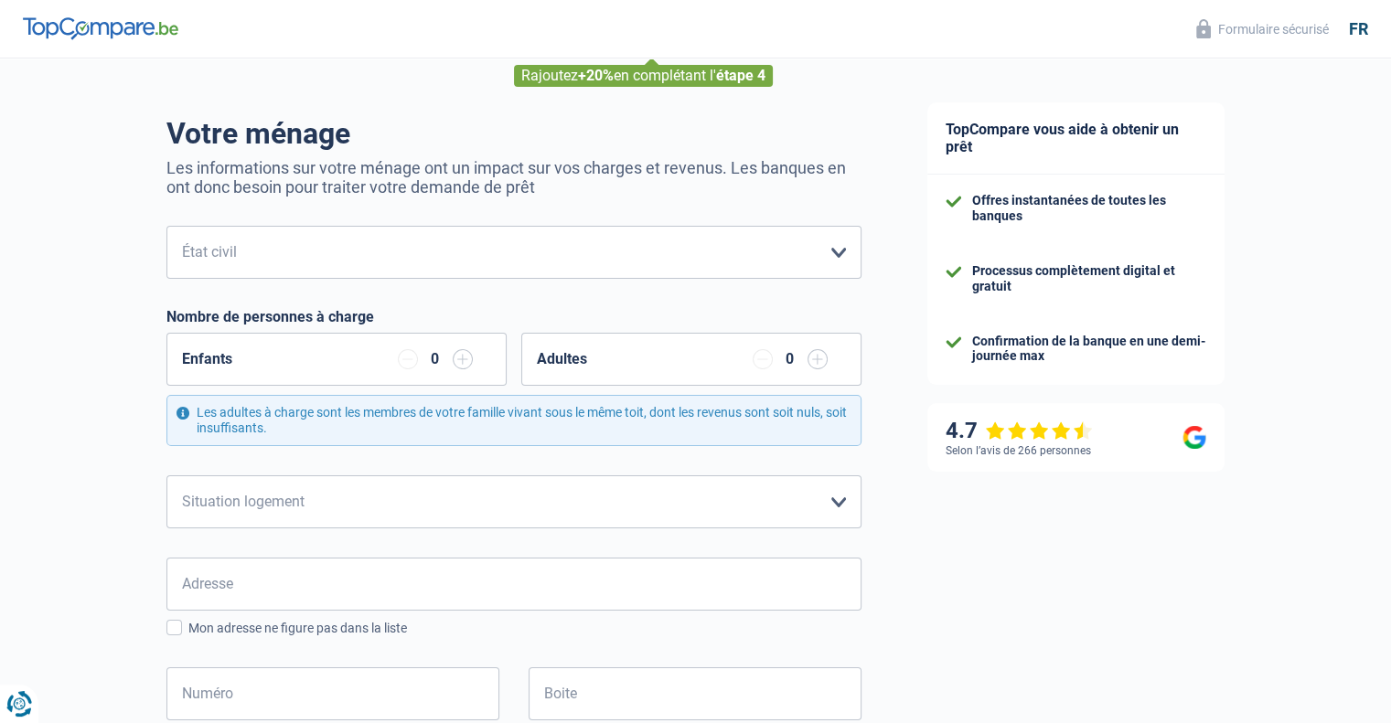
scroll to position [91, 0]
click at [632, 261] on select "[PERSON_NAME](e) Cohabitant(e) légal(e) Divorcé(e) Veuf(ve) Séparé (de fait) Ve…" at bounding box center [513, 251] width 695 height 53
select select "married"
click at [166, 226] on select "[PERSON_NAME](e) Cohabitant(e) légal(e) Divorcé(e) Veuf(ve) Séparé (de fait) Ve…" at bounding box center [513, 251] width 695 height 53
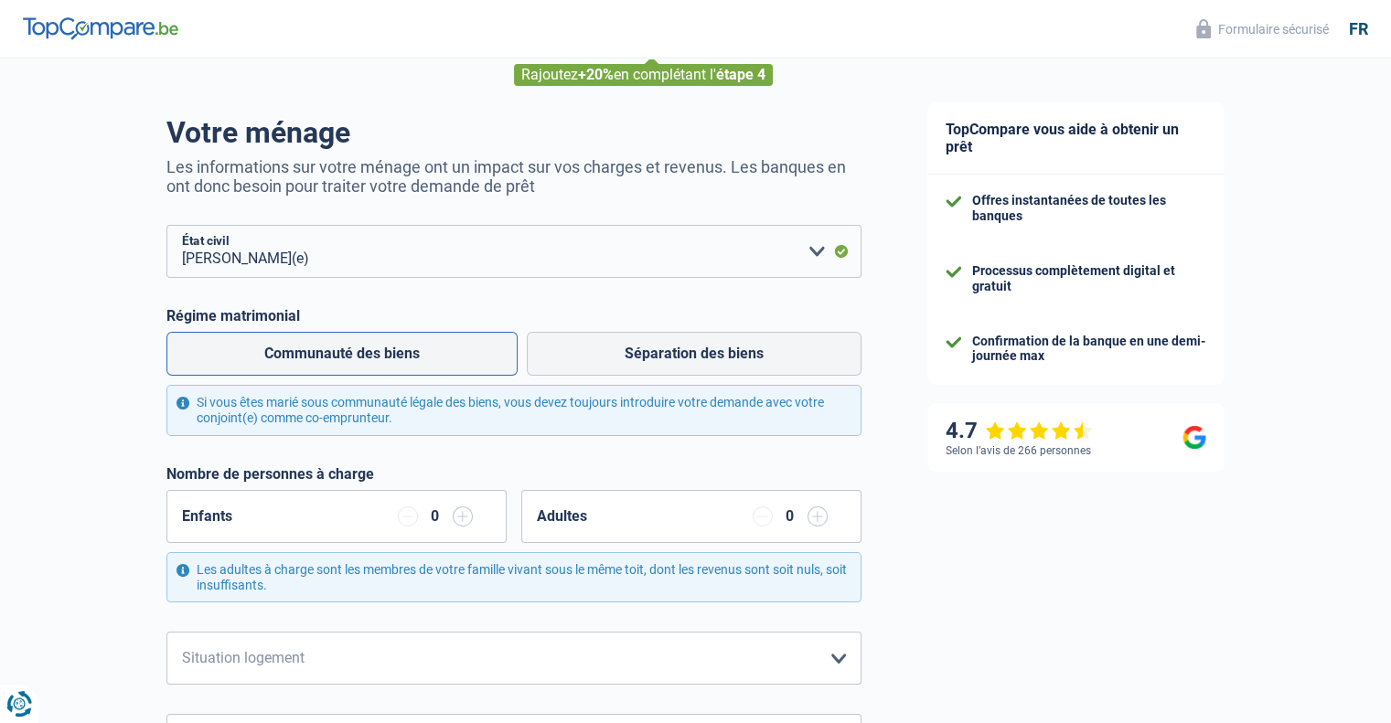
click at [412, 355] on label "Communauté des biens" at bounding box center [341, 354] width 351 height 44
click at [412, 355] on input "Communauté des biens" at bounding box center [341, 354] width 351 height 44
radio input "true"
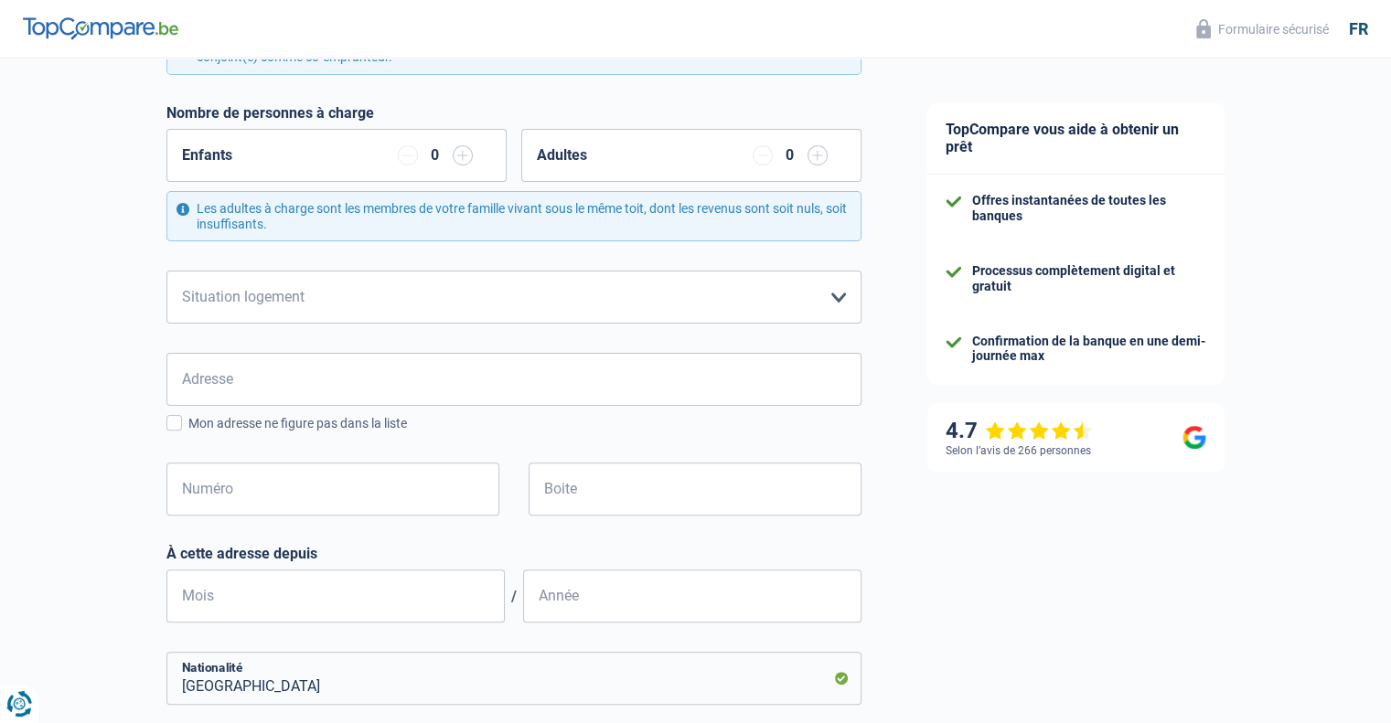
scroll to position [457, 0]
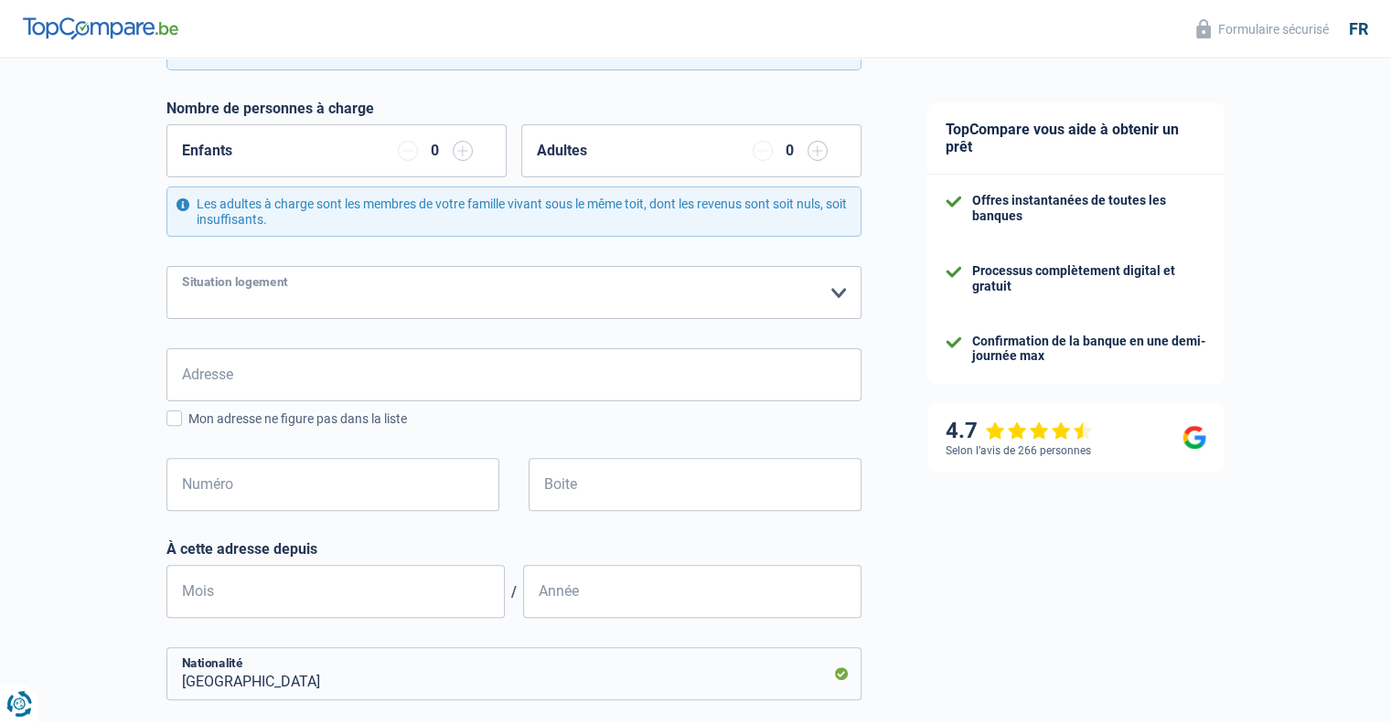
click at [283, 293] on select "Locataire Propriétaire avec prêt hypothécaire Propriétaire sans prêt hypothécai…" at bounding box center [513, 292] width 695 height 53
select select "ownerWithMortgage"
click at [166, 266] on select "Locataire Propriétaire avec prêt hypothécaire Propriétaire sans prêt hypothécai…" at bounding box center [513, 292] width 695 height 53
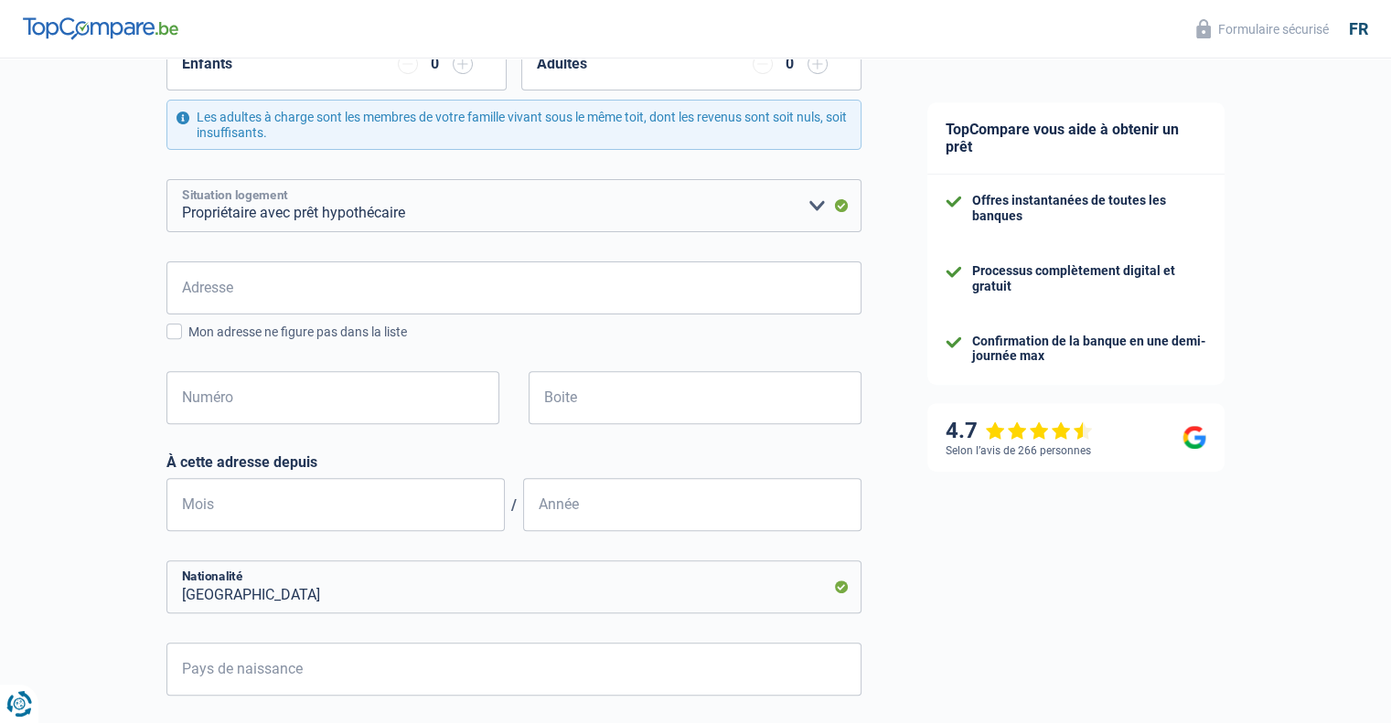
scroll to position [549, 0]
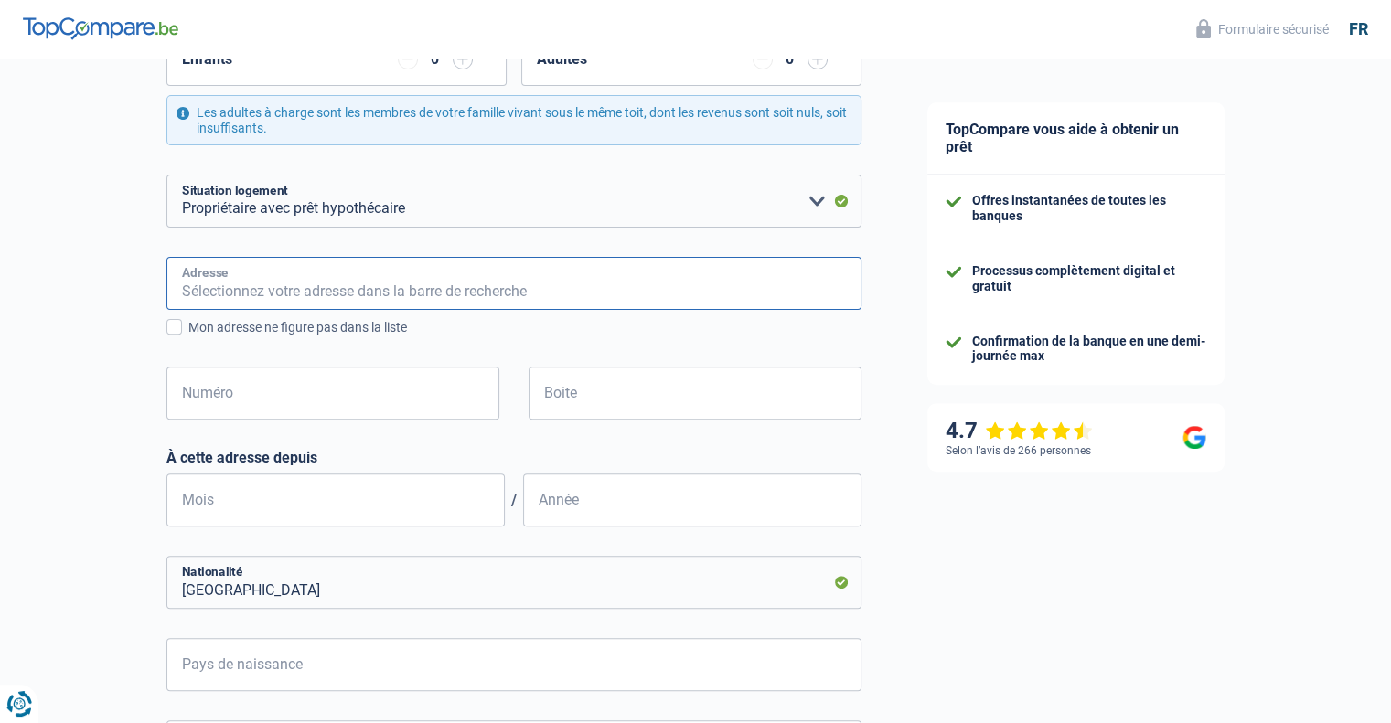
click at [280, 291] on input "Adresse" at bounding box center [513, 283] width 695 height 53
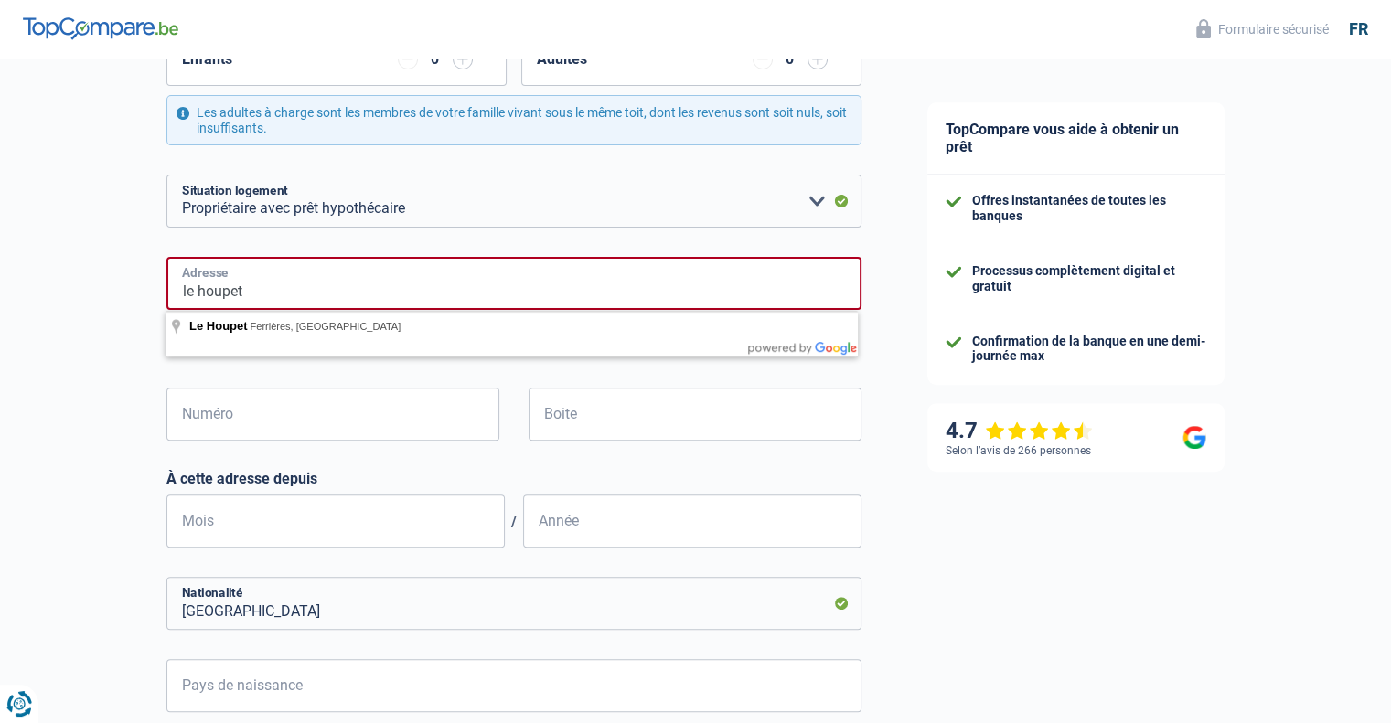
click at [289, 283] on input "le houpet" at bounding box center [513, 283] width 695 height 53
drag, startPoint x: 313, startPoint y: 338, endPoint x: 307, endPoint y: 350, distance: 13.1
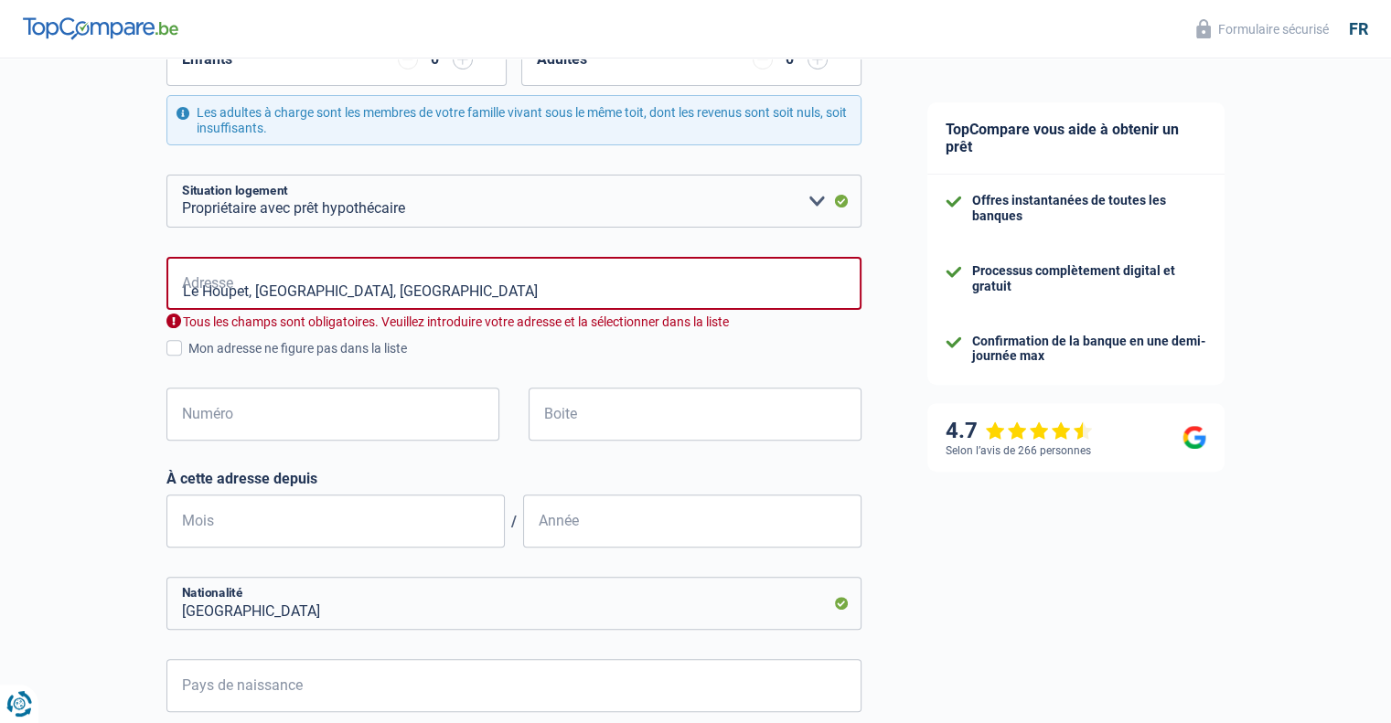
type input "Le Houpet, 4190, Ferrières, [GEOGRAPHIC_DATA]"
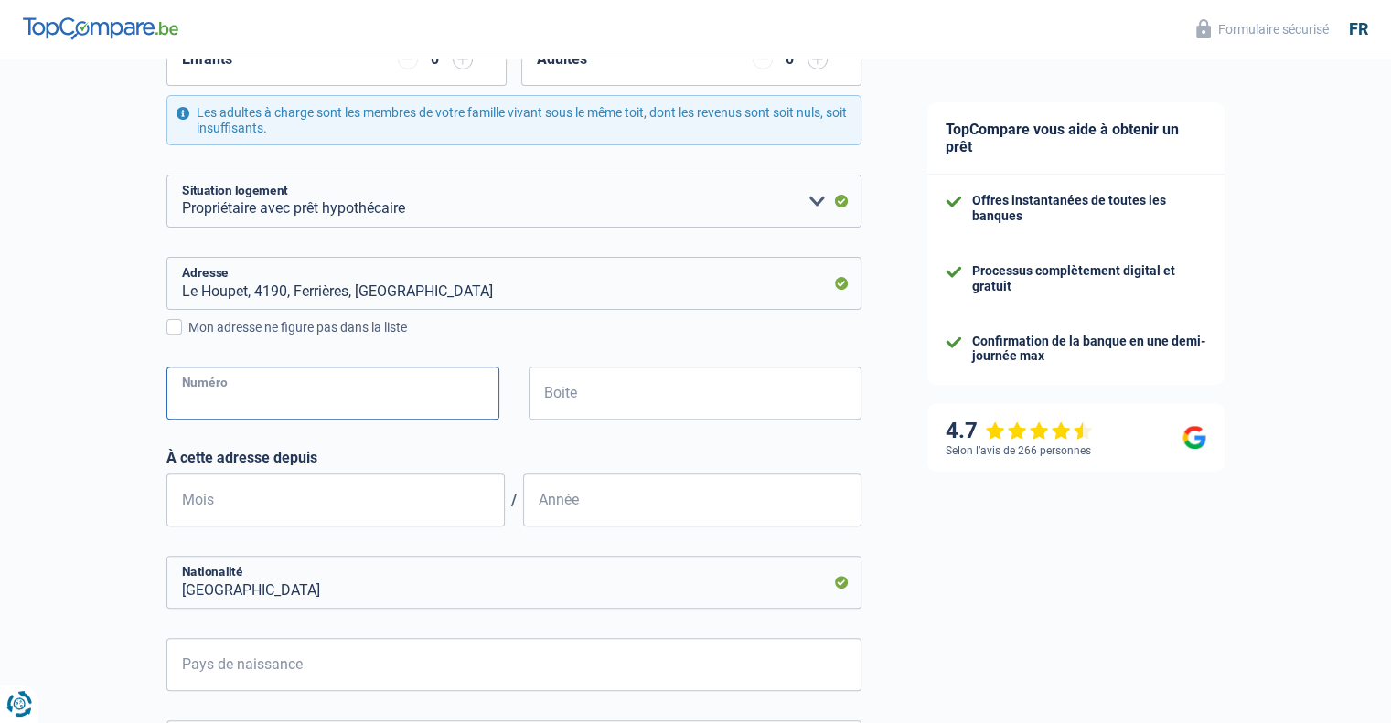
click at [227, 379] on input "Numéro" at bounding box center [332, 393] width 333 height 53
type input "20"
type input "09"
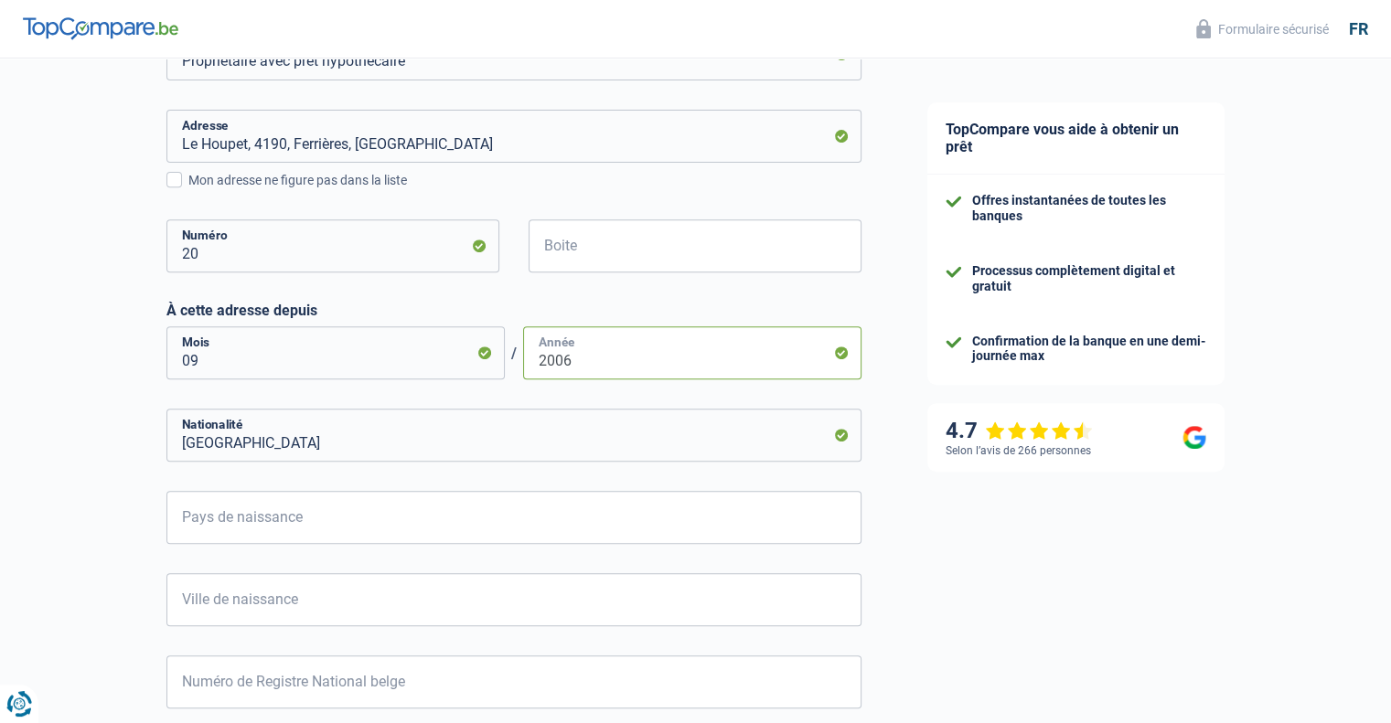
scroll to position [823, 0]
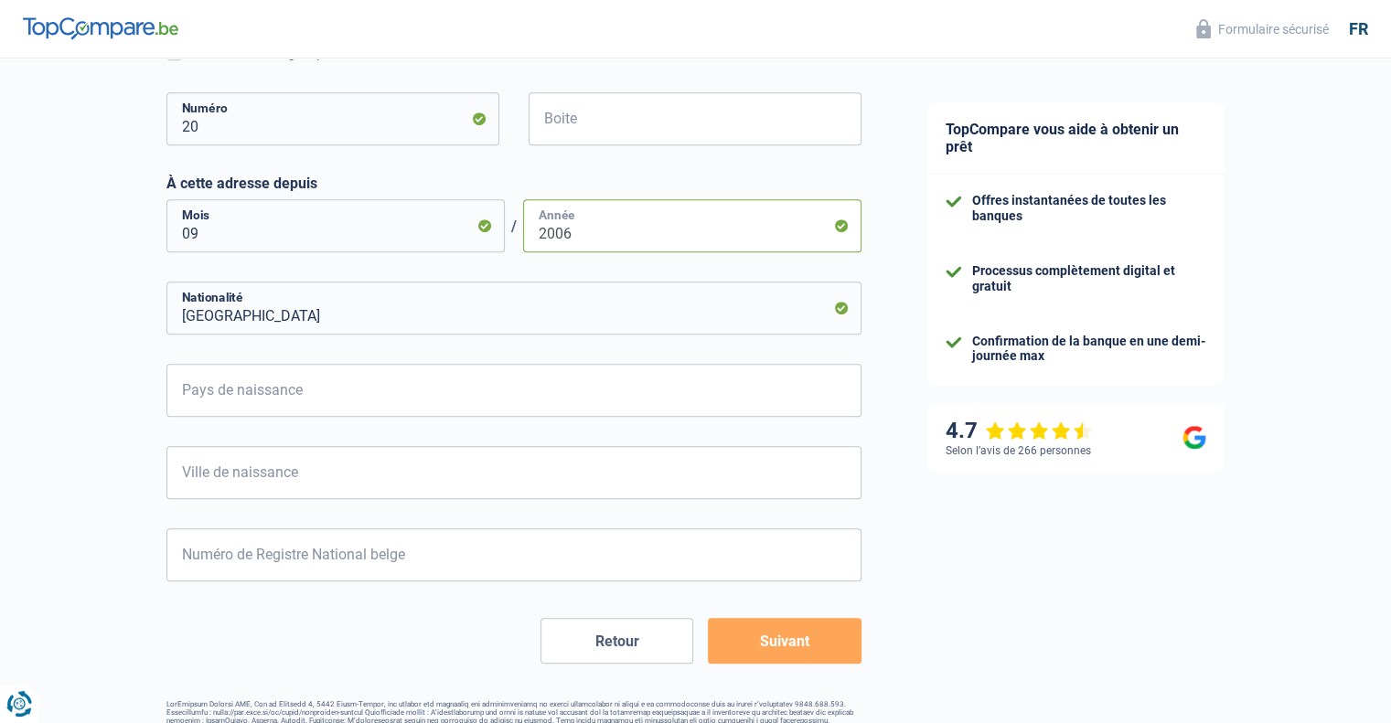
type input "2006"
click at [339, 398] on input "Pays de naissance" at bounding box center [513, 390] width 695 height 53
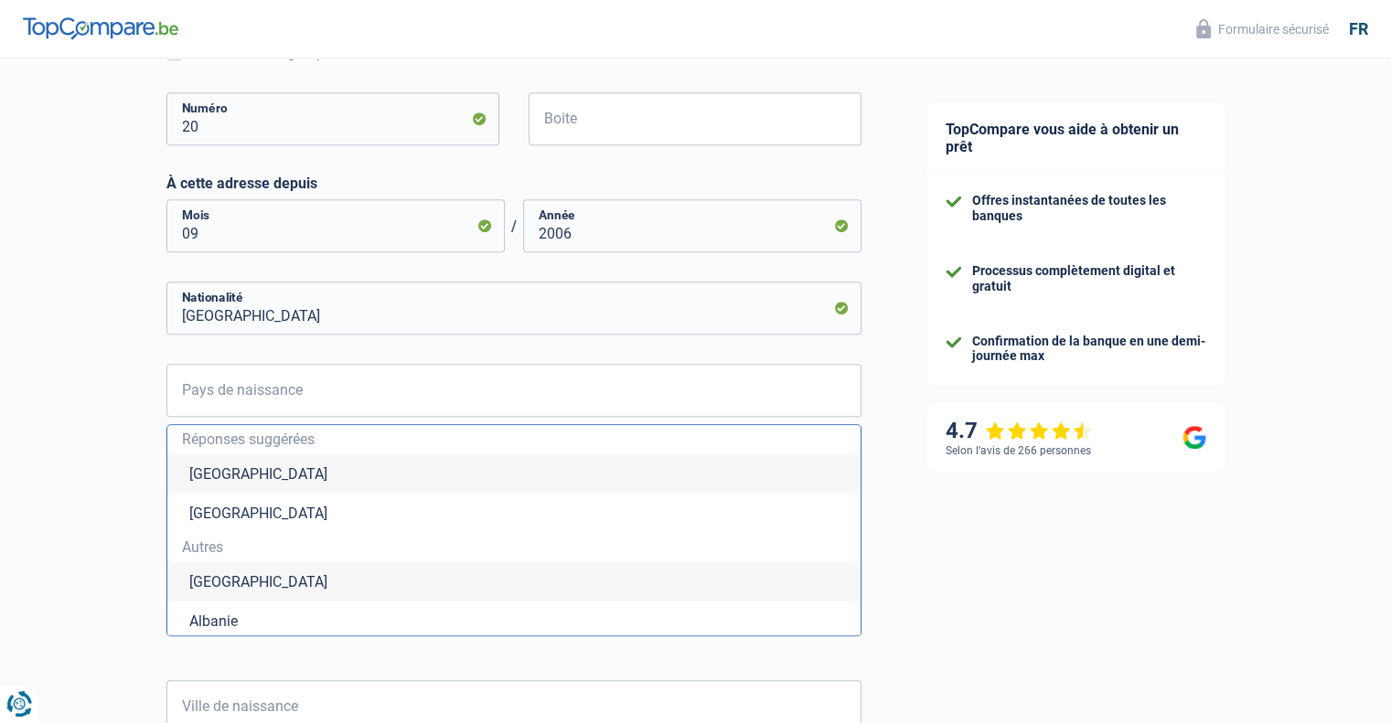
click at [274, 474] on li "[GEOGRAPHIC_DATA]" at bounding box center [513, 473] width 693 height 39
type input "[GEOGRAPHIC_DATA]"
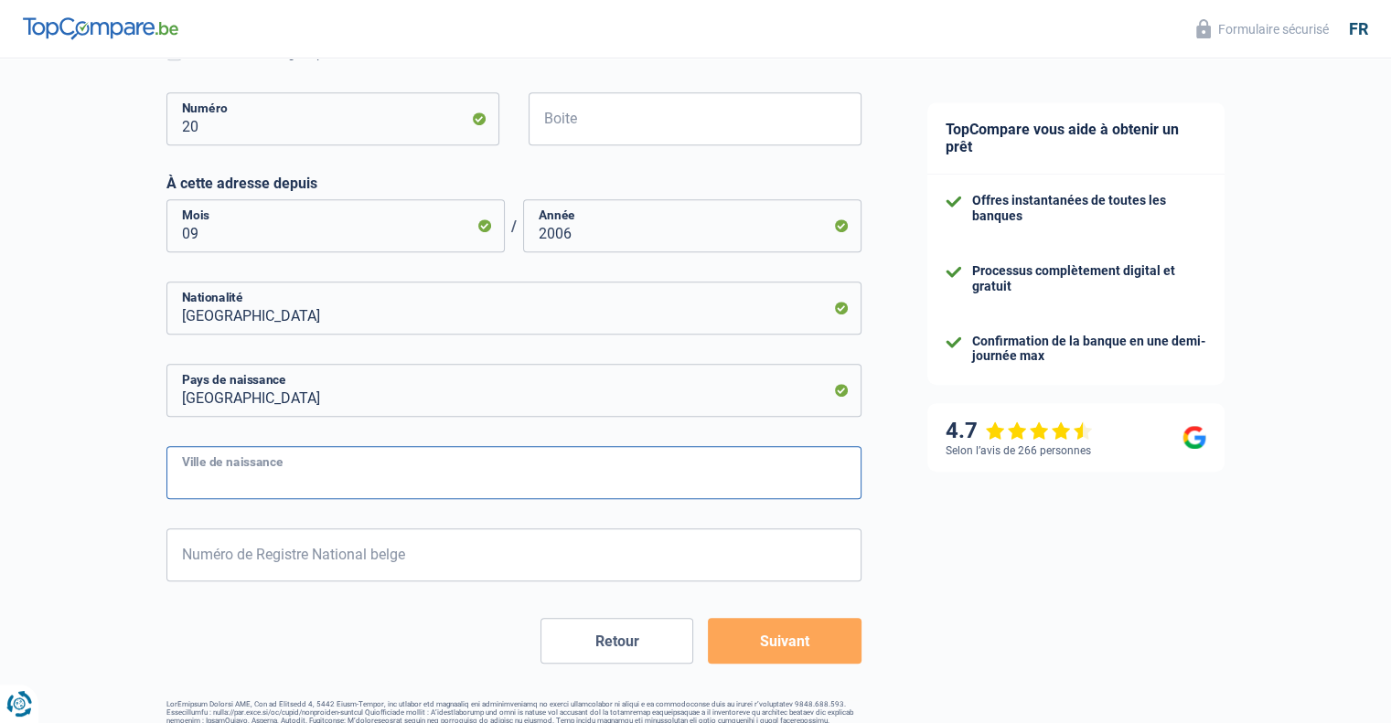
click at [274, 474] on input "Ville de naissance" at bounding box center [513, 472] width 695 height 53
type input "liege"
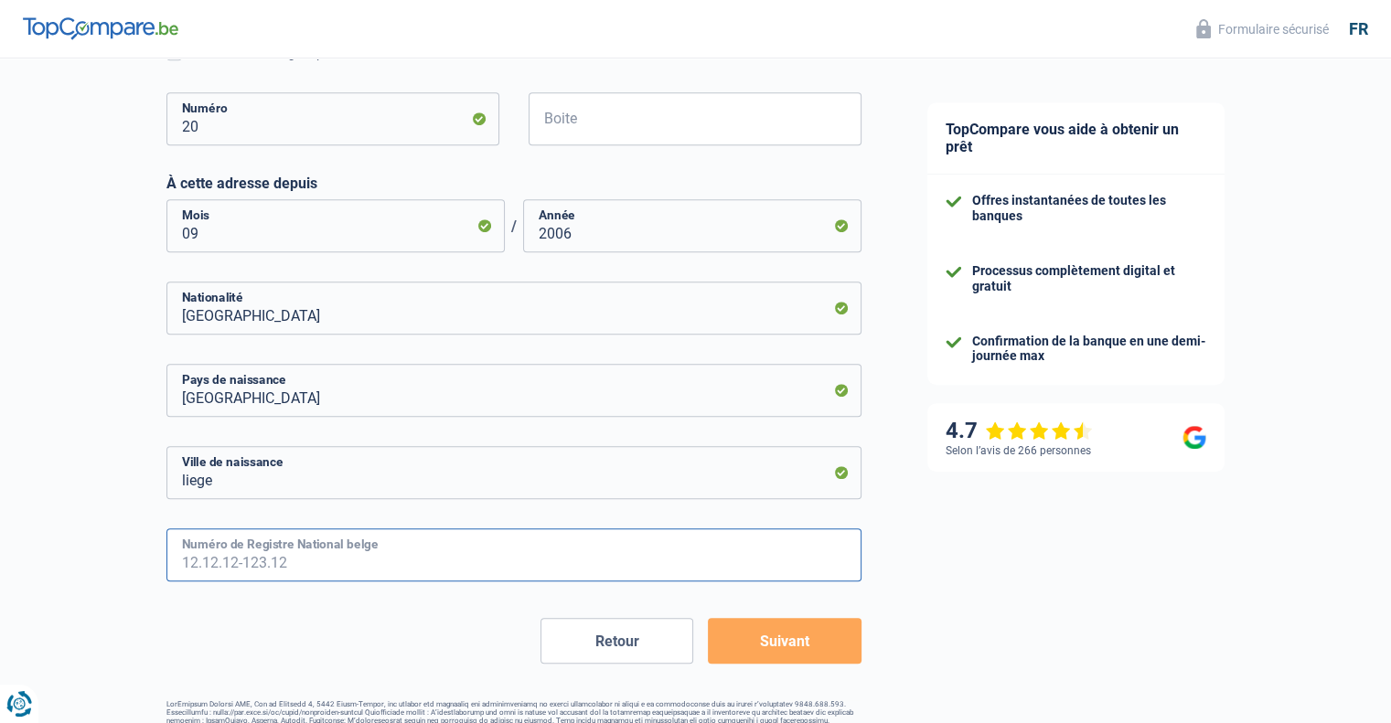
click at [324, 545] on input "Numéro de Registre National belge" at bounding box center [513, 554] width 695 height 53
type input "76.09.15-186.53"
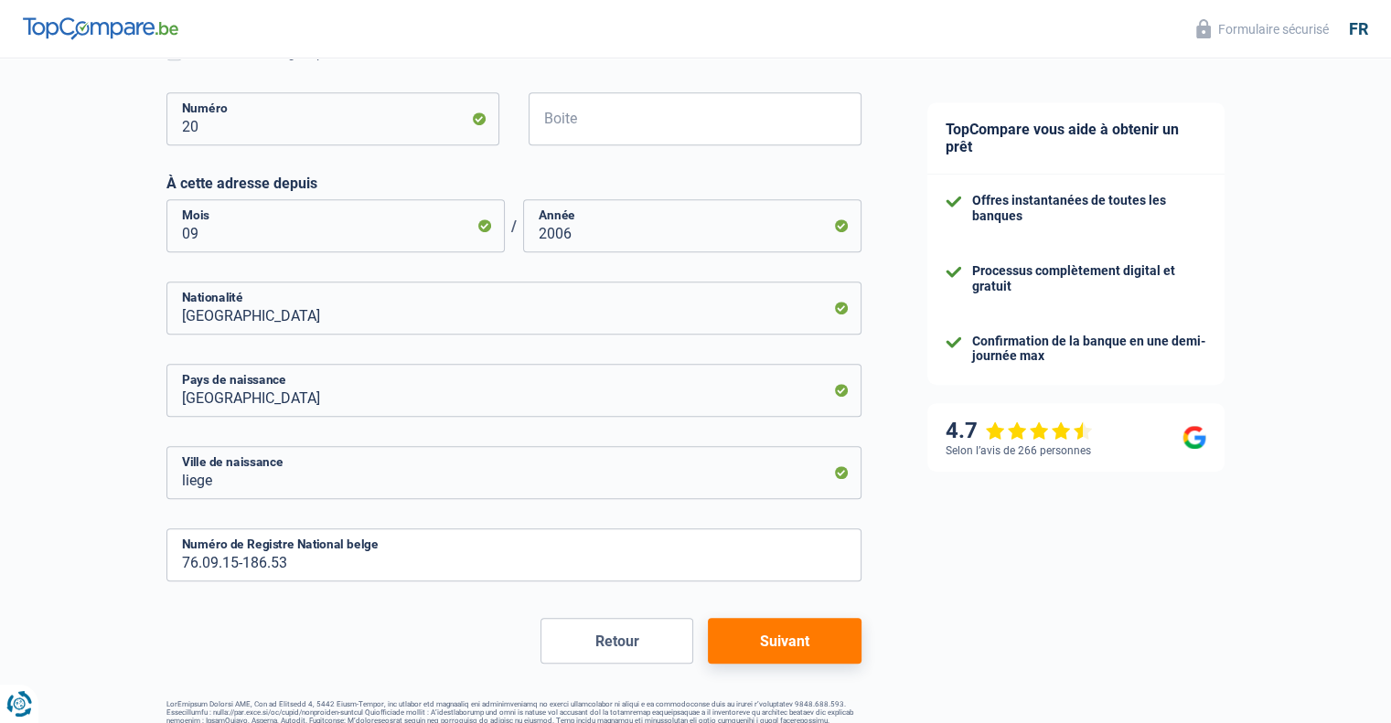
click at [838, 634] on button "Suivant" at bounding box center [784, 641] width 153 height 46
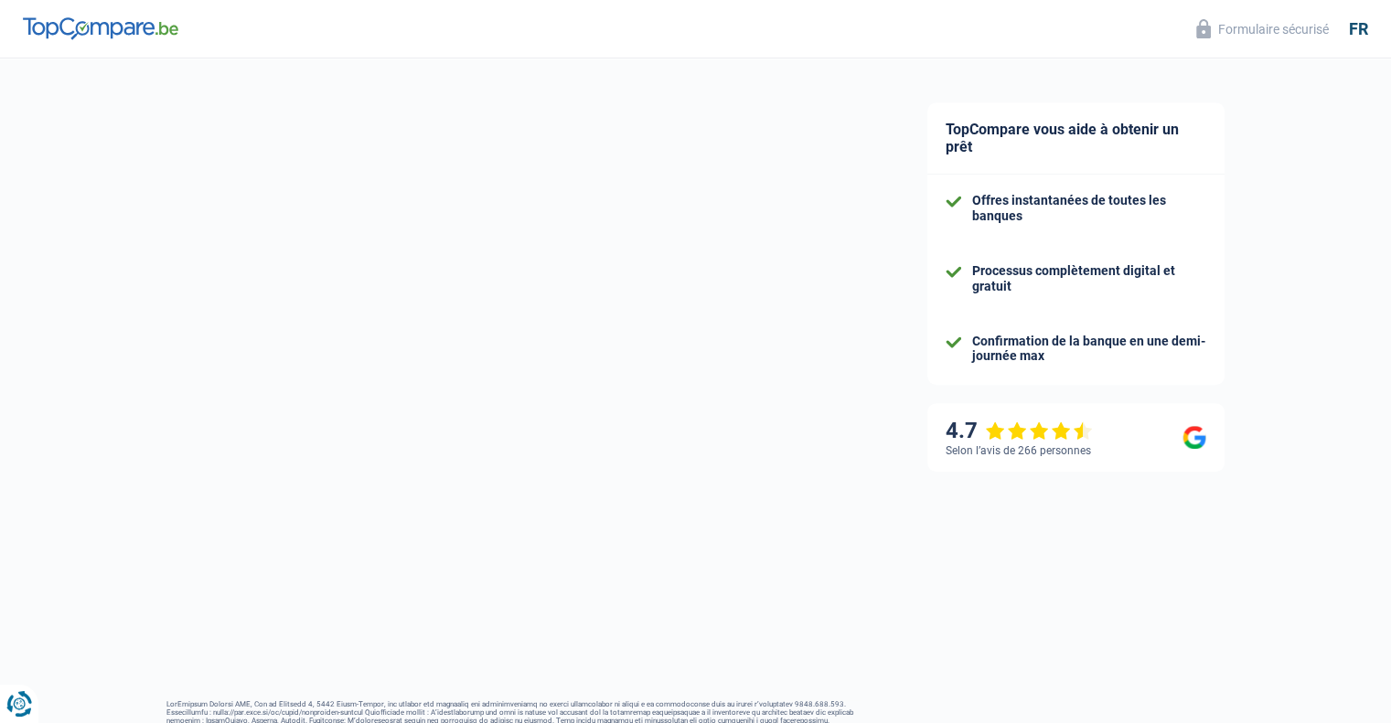
select select "netSalary"
select select "mortgage"
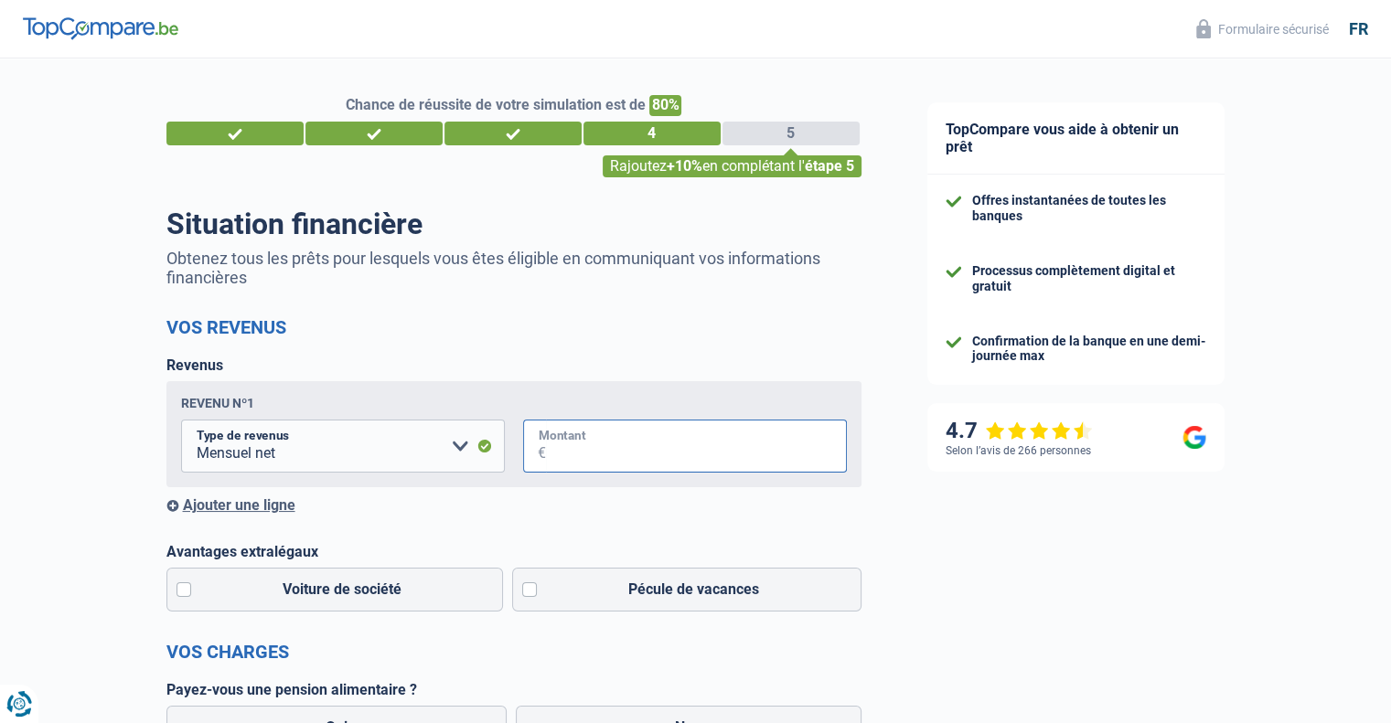
click at [671, 447] on input "Montant" at bounding box center [696, 446] width 301 height 53
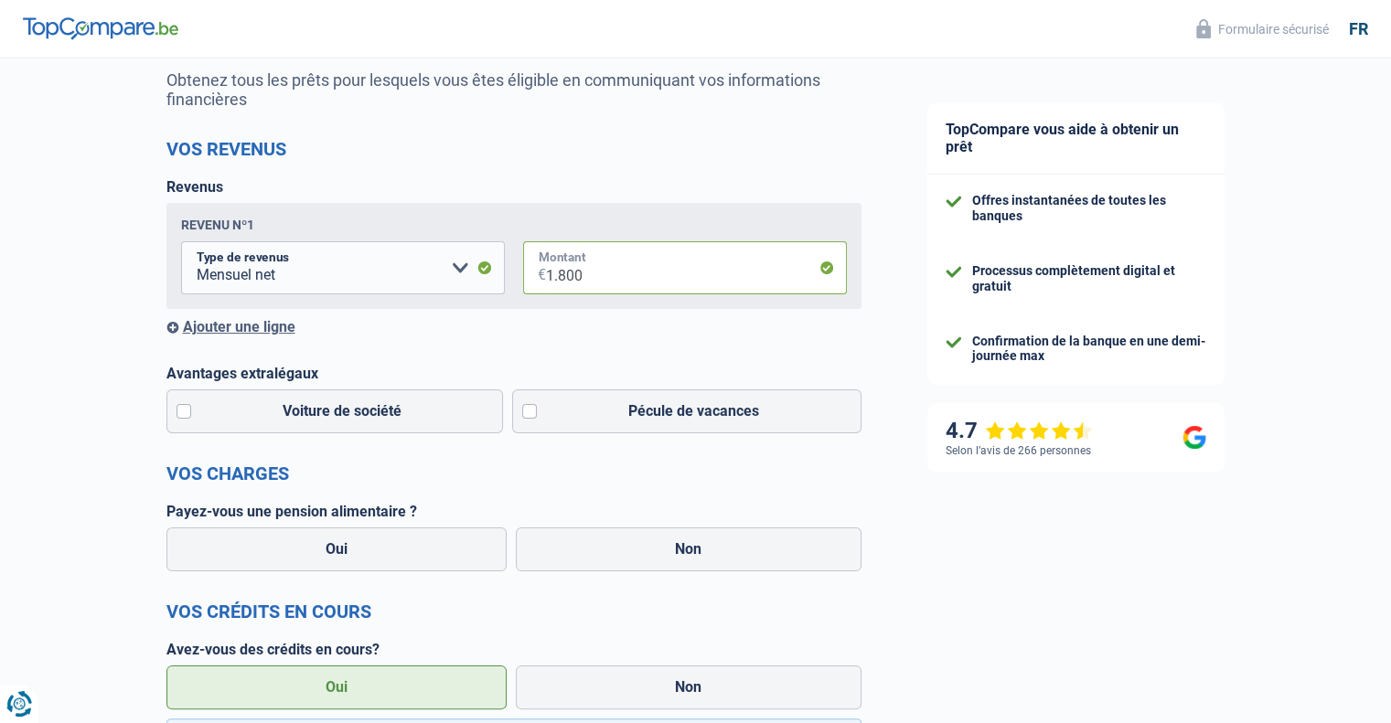
scroll to position [183, 0]
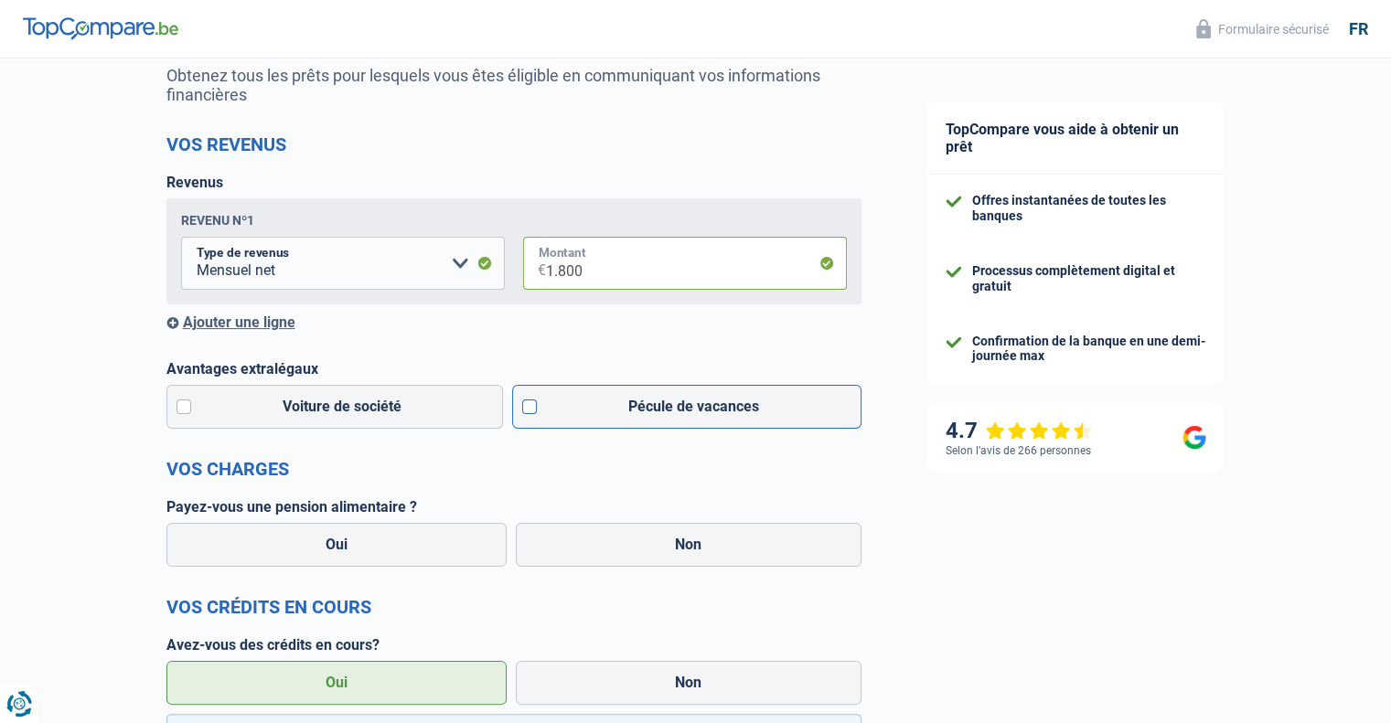
type input "1.800"
click at [535, 420] on label "Pécule de vacances" at bounding box center [686, 407] width 349 height 44
click at [535, 420] on input "Pécule de vacances" at bounding box center [686, 407] width 349 height 44
checkbox input "true"
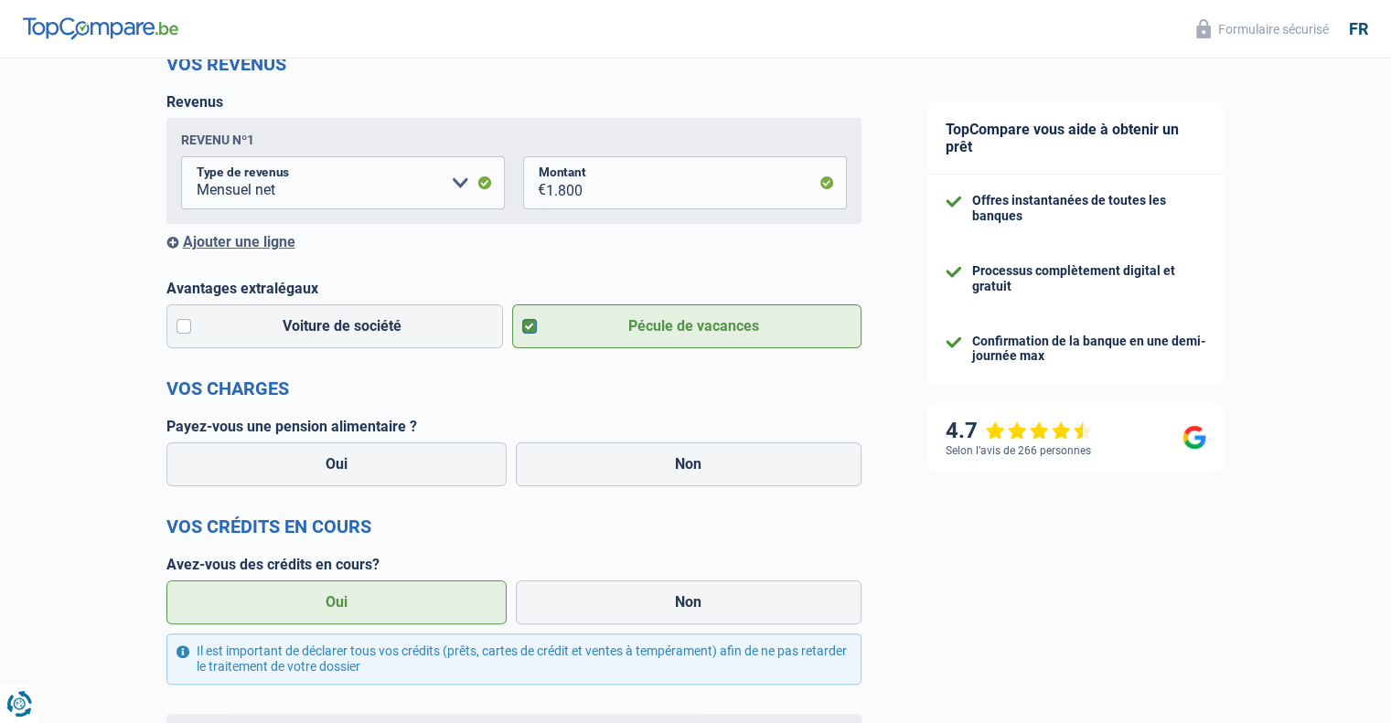
scroll to position [274, 0]
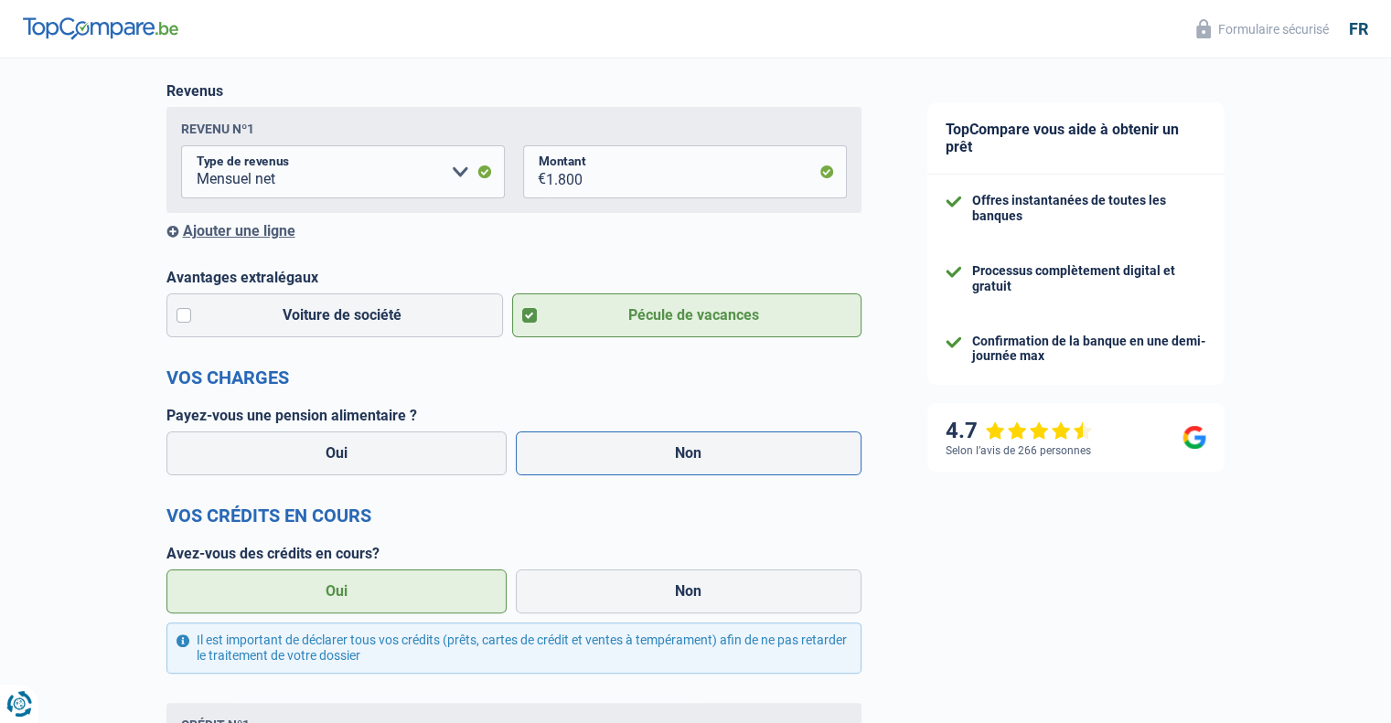
click at [699, 467] on label "Non" at bounding box center [689, 454] width 346 height 44
click at [699, 467] on input "Non" at bounding box center [689, 454] width 346 height 44
radio input "true"
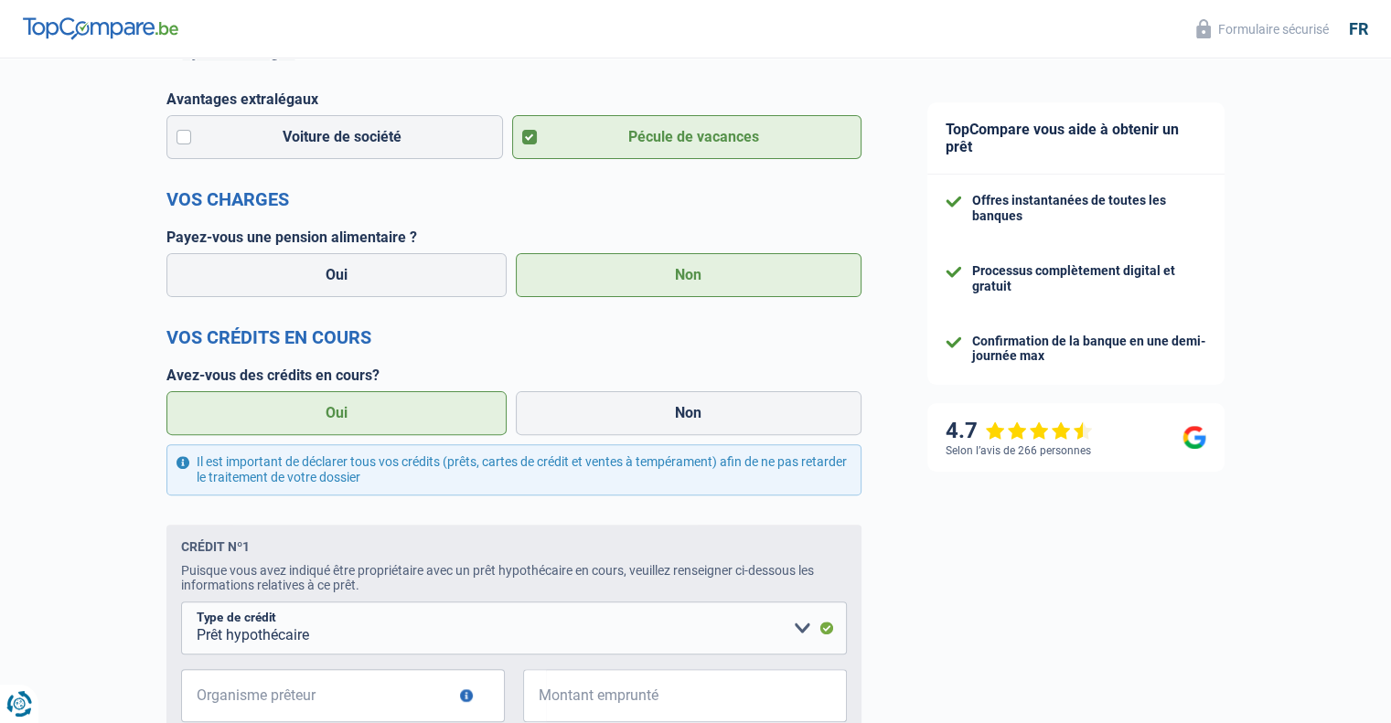
scroll to position [457, 0]
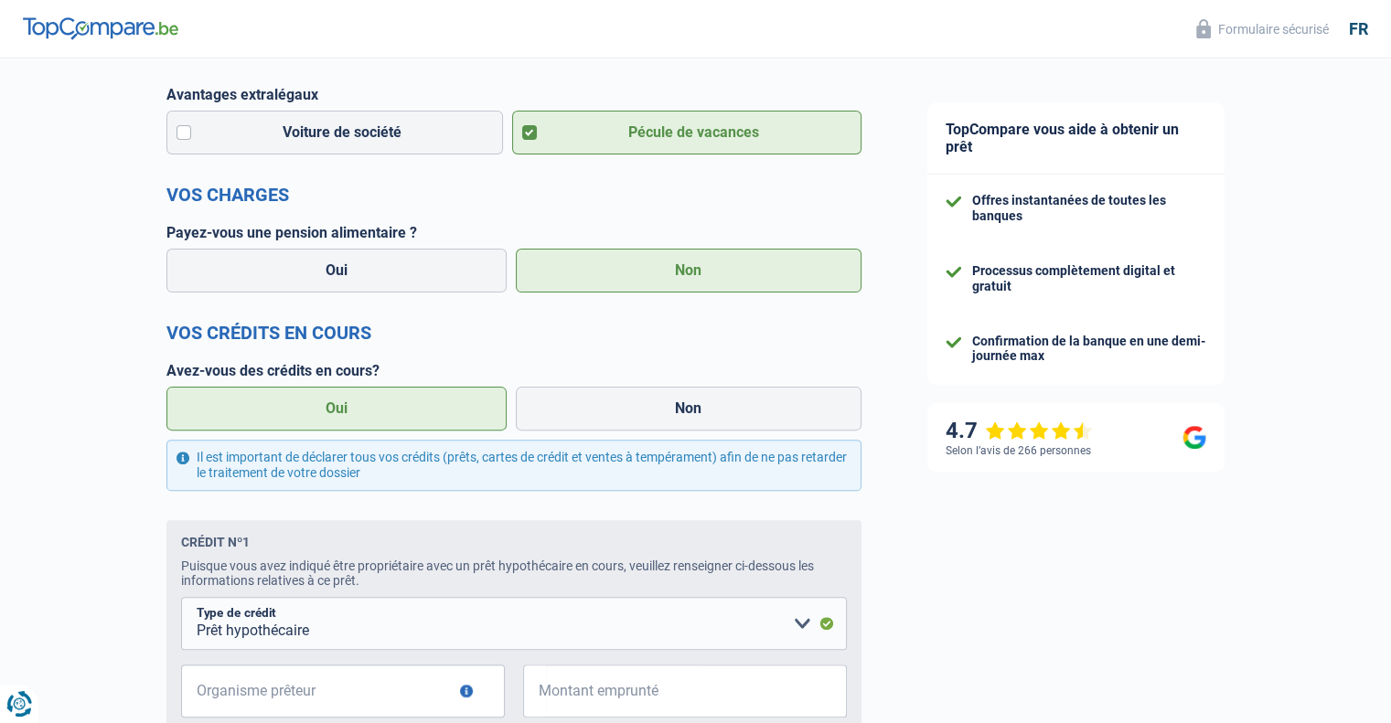
click at [333, 428] on label "Oui" at bounding box center [336, 409] width 341 height 44
click at [333, 428] on input "Oui" at bounding box center [336, 409] width 341 height 44
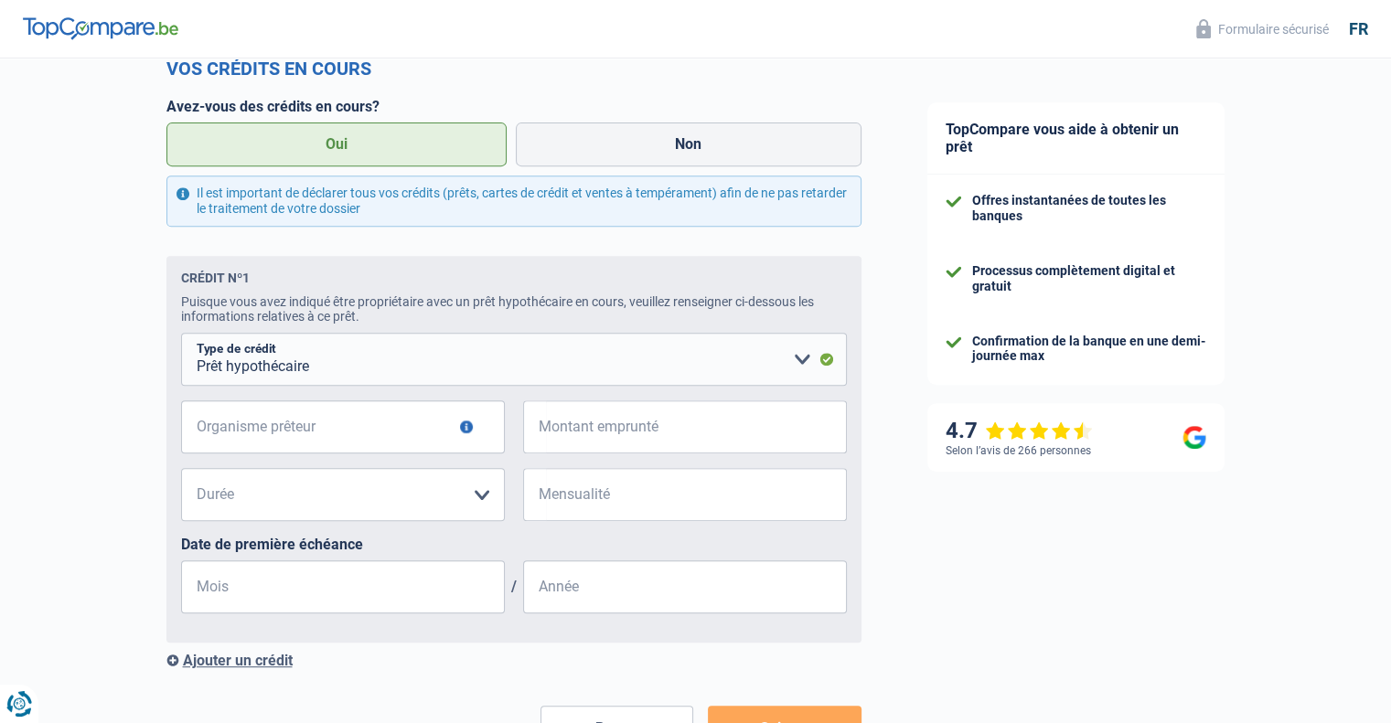
scroll to position [731, 0]
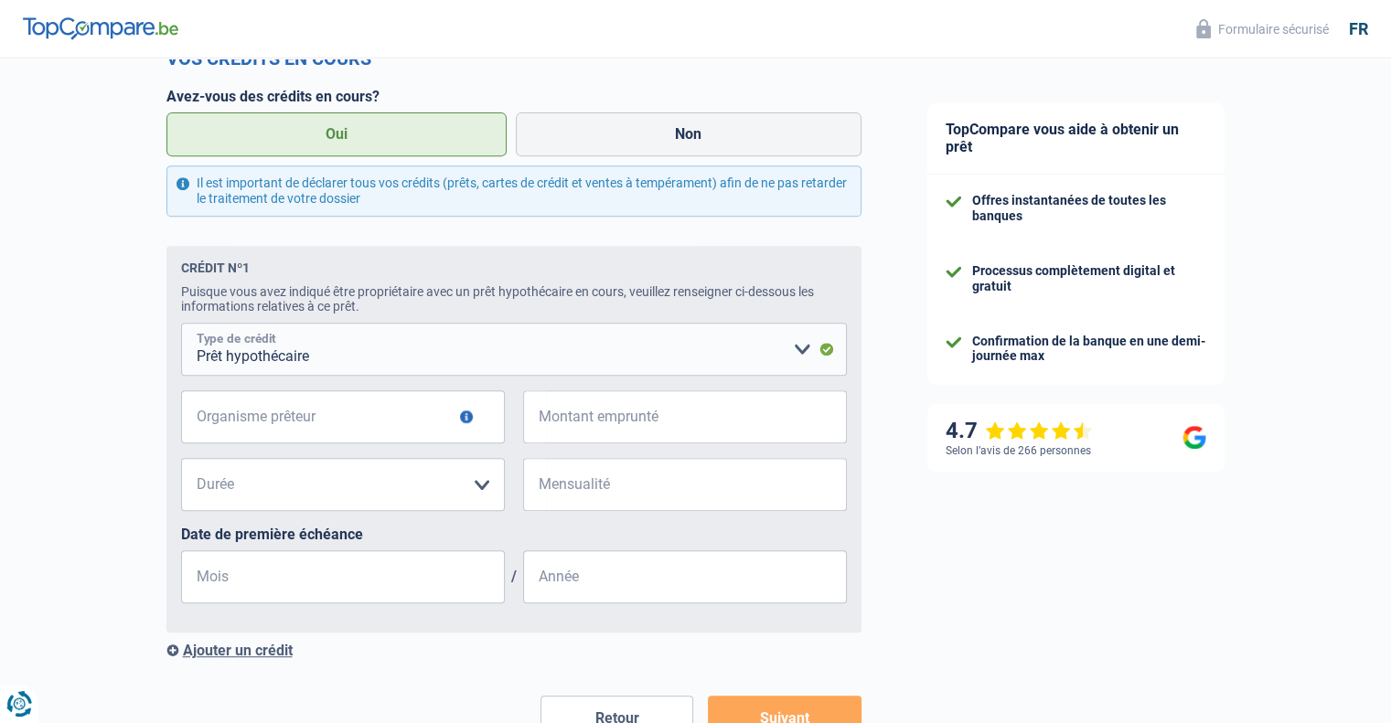
click at [806, 354] on select "Carte ou ouverture de crédit Prêt hypothécaire Vente à tempérament Prêt à tempé…" at bounding box center [514, 349] width 666 height 53
click at [181, 326] on select "Carte ou ouverture de crédit Prêt hypothécaire Vente à tempérament Prêt à tempé…" at bounding box center [514, 349] width 666 height 53
click at [271, 420] on input "Organisme prêteur" at bounding box center [343, 416] width 324 height 53
type input "record"
click at [666, 431] on input "Montant emprunté" at bounding box center [696, 416] width 301 height 53
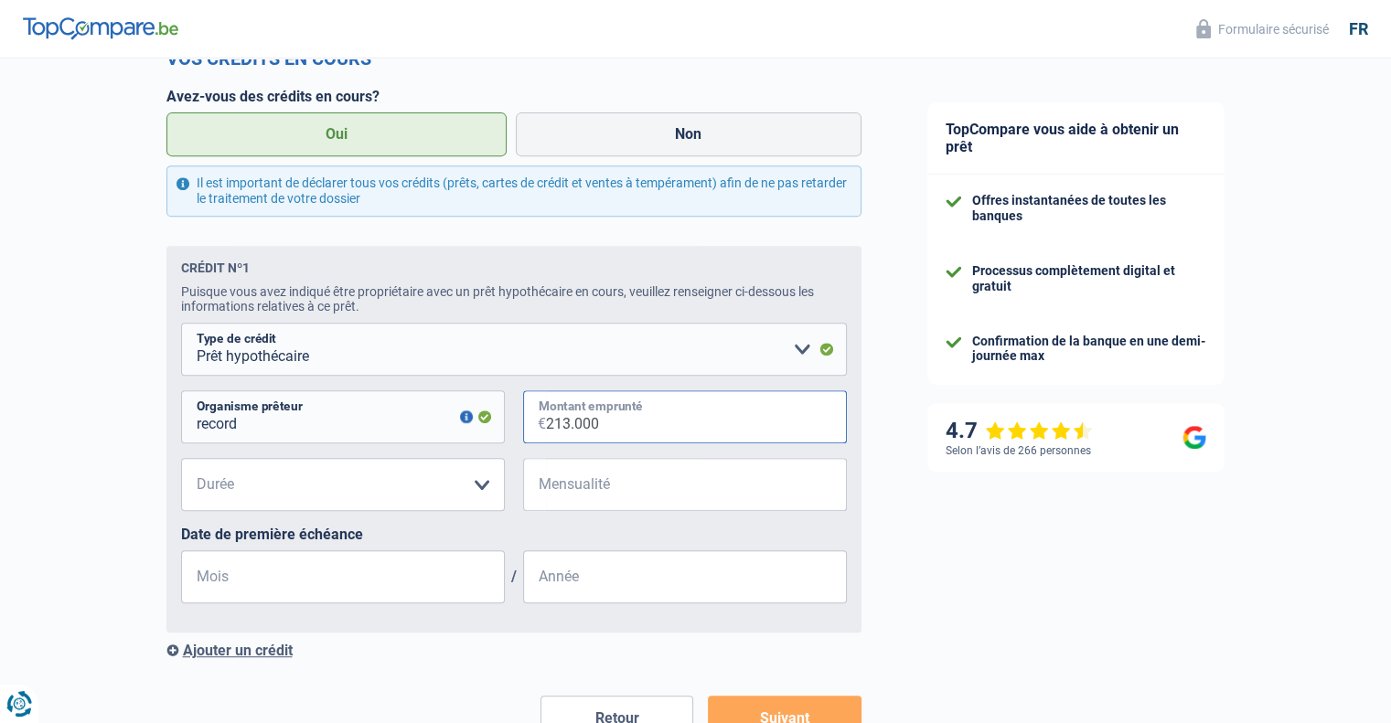
type input "213.000"
click at [479, 487] on select "120 mois 180 mois 240 mois 300 mois 360 mois 420 mois Veuillez sélectionner une…" at bounding box center [343, 484] width 324 height 53
select select "240"
click at [181, 462] on select "120 mois 180 mois 240 mois 300 mois 360 mois 420 mois Veuillez sélectionner une…" at bounding box center [343, 484] width 324 height 53
click at [687, 477] on input "Mensualité" at bounding box center [696, 484] width 301 height 53
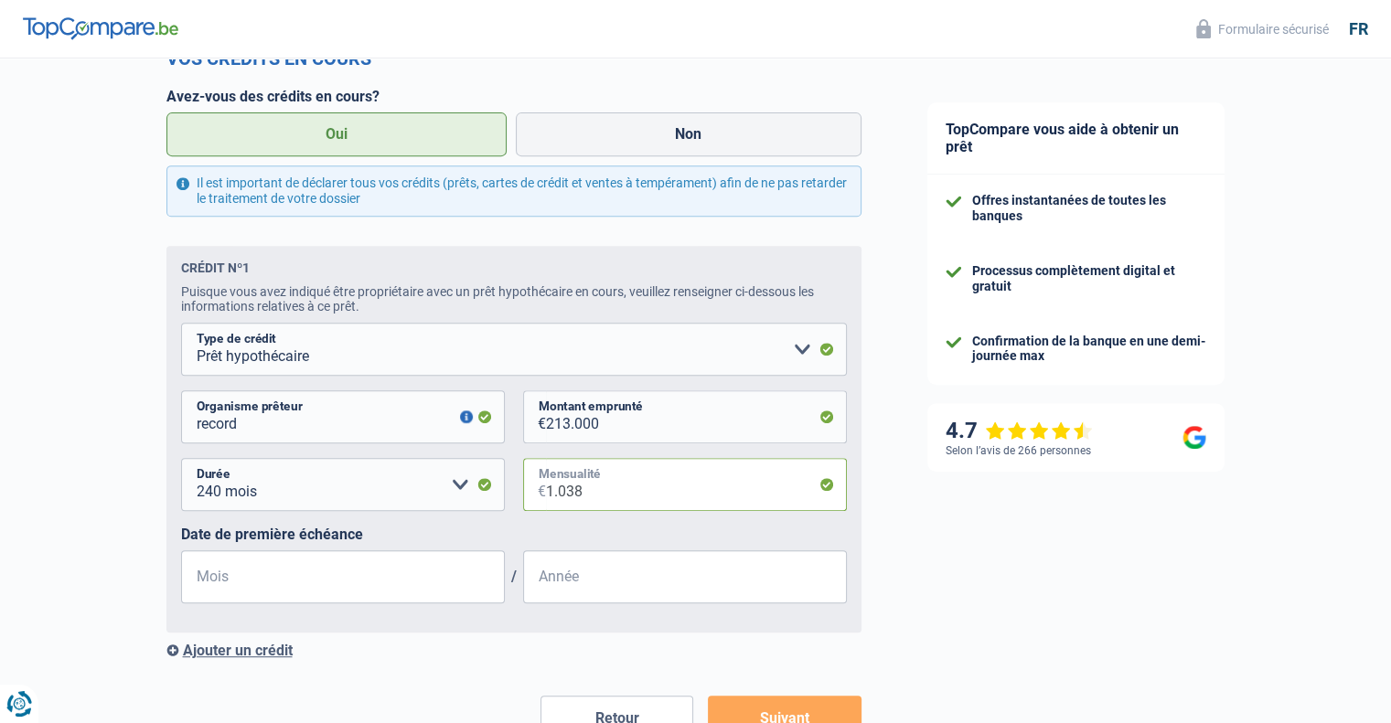
type input "1.038"
click at [297, 588] on input "Mois" at bounding box center [343, 576] width 324 height 53
type input "10"
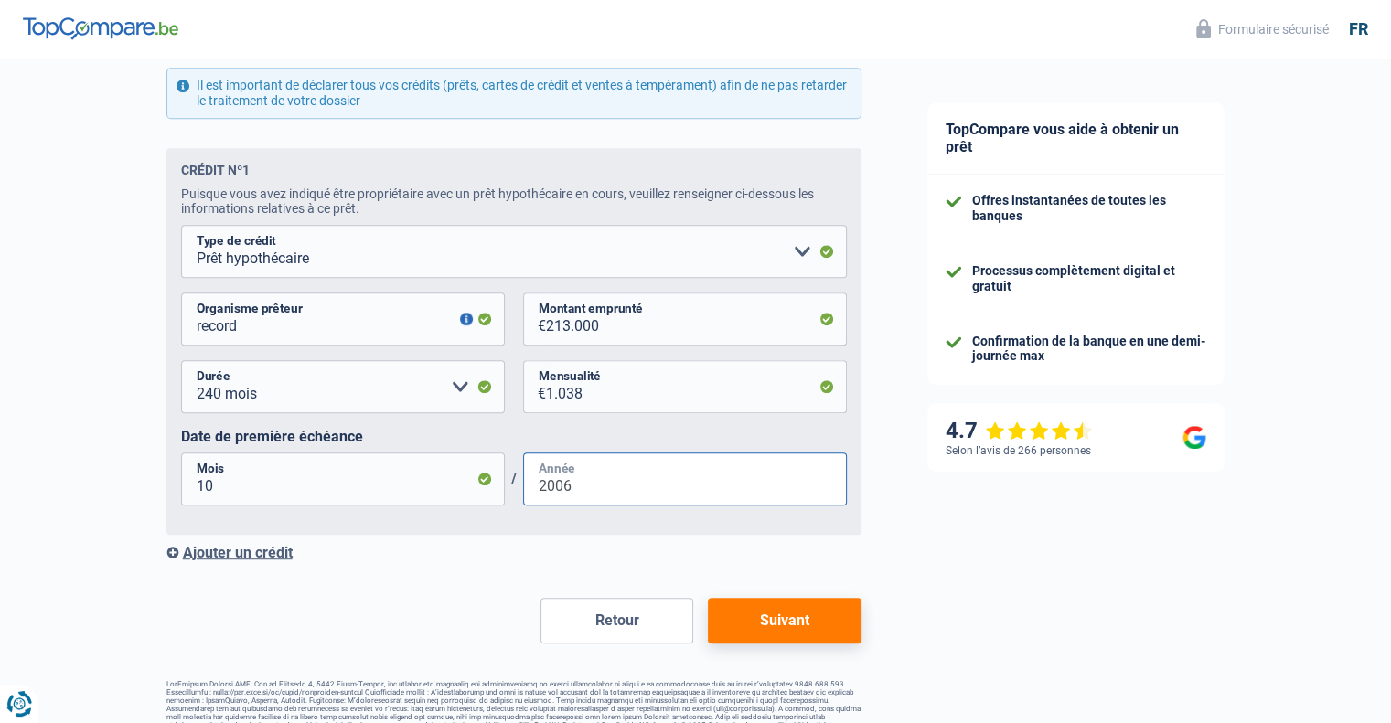
scroll to position [862, 0]
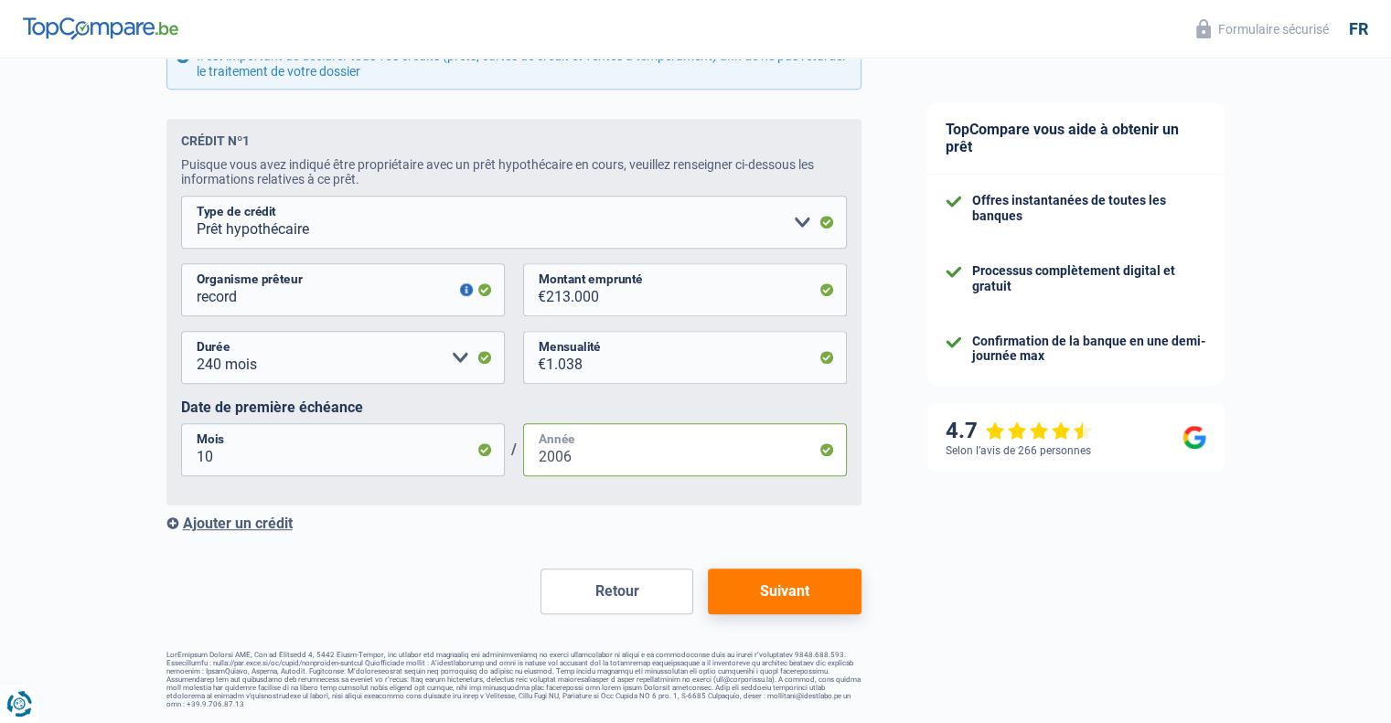
type input "2006"
click at [830, 594] on button "Suivant" at bounding box center [784, 592] width 153 height 46
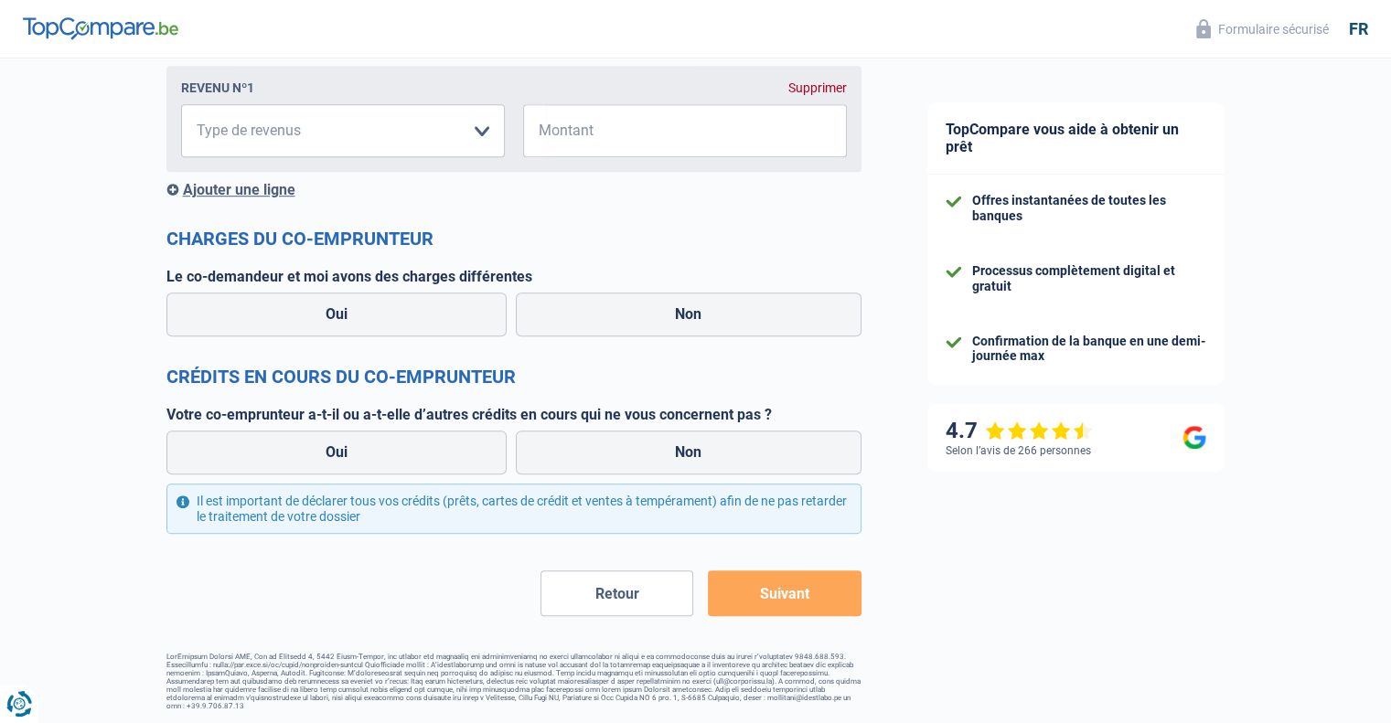
scroll to position [1238, 0]
click at [797, 593] on button "Suivant" at bounding box center [784, 592] width 153 height 46
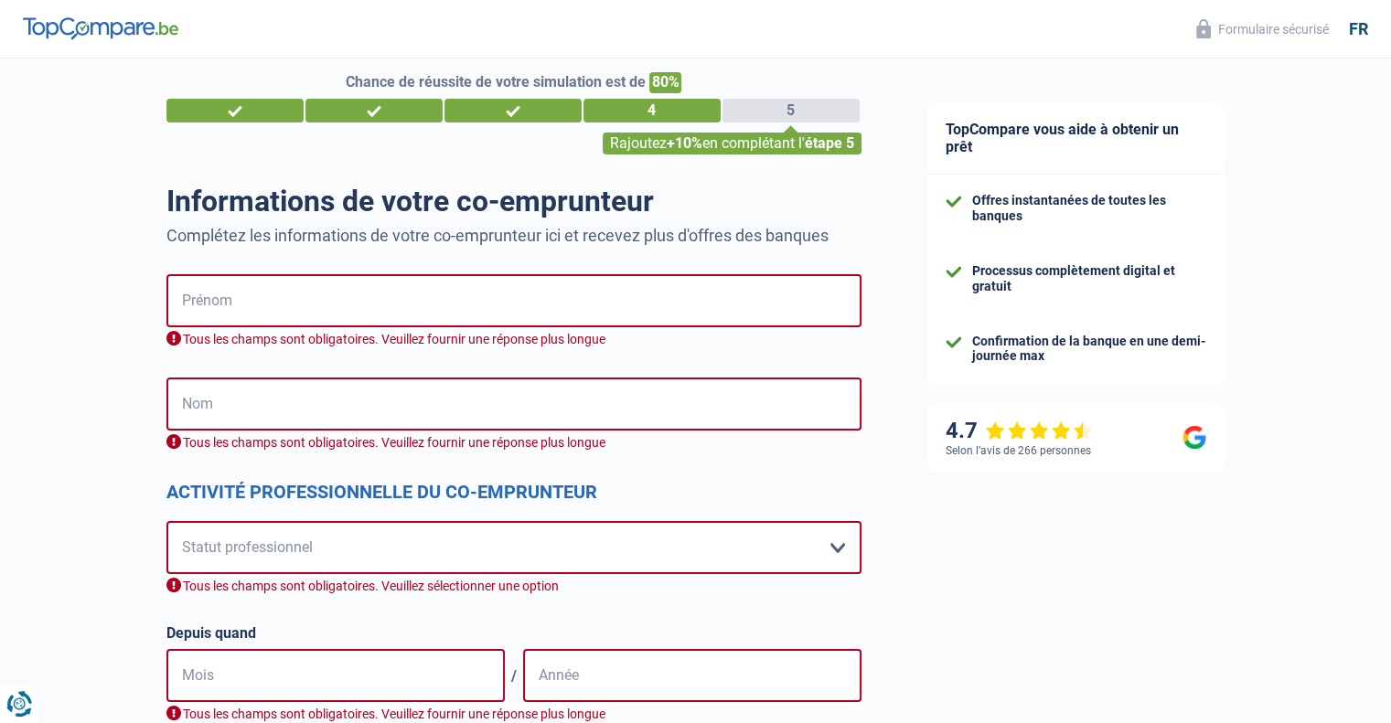
scroll to position [0, 0]
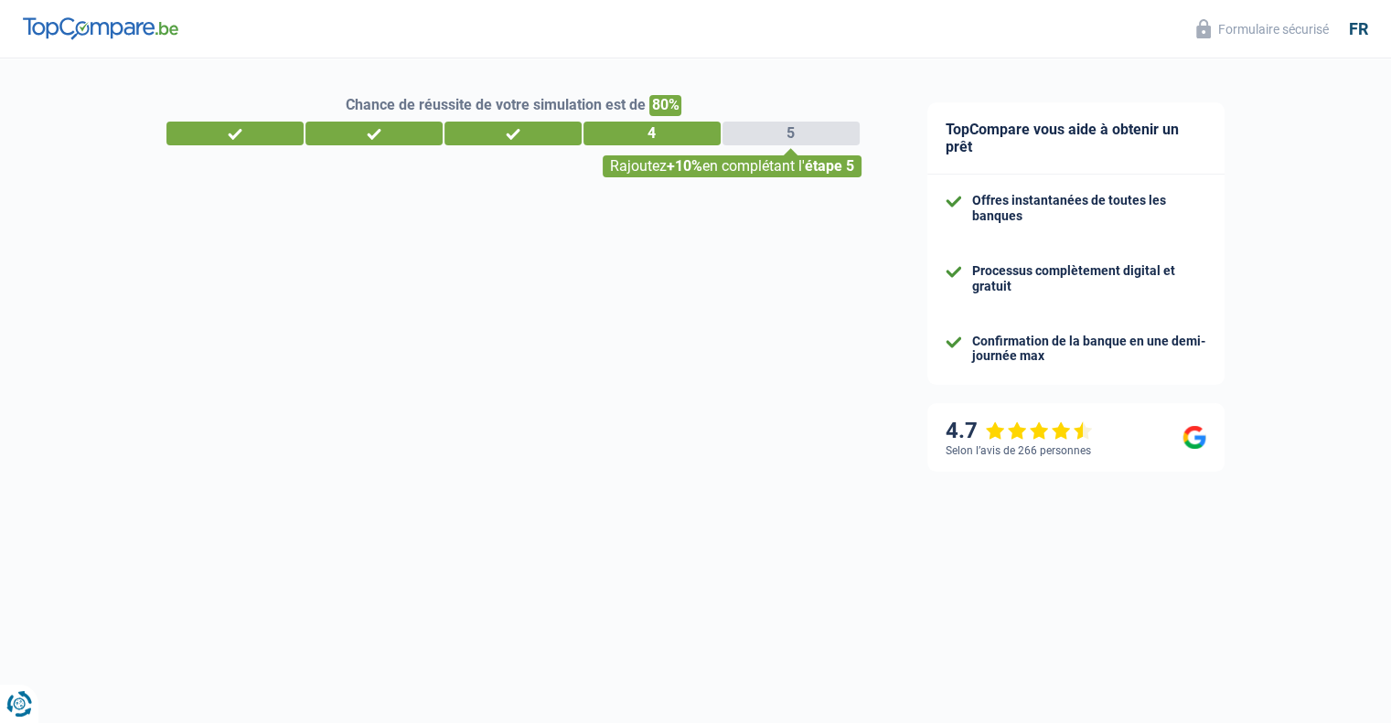
select select "netSalary"
select select "mortgage"
select select "240"
